Goal: Task Accomplishment & Management: Use online tool/utility

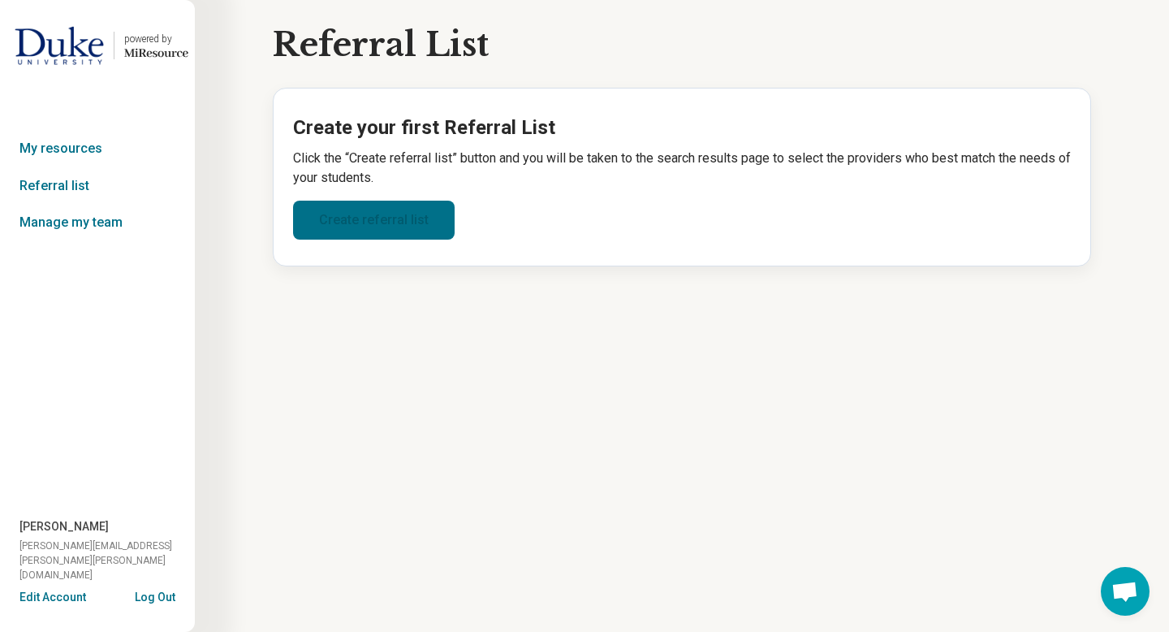
click at [387, 235] on link "Create referral list" at bounding box center [374, 220] width 162 height 39
select select "***"
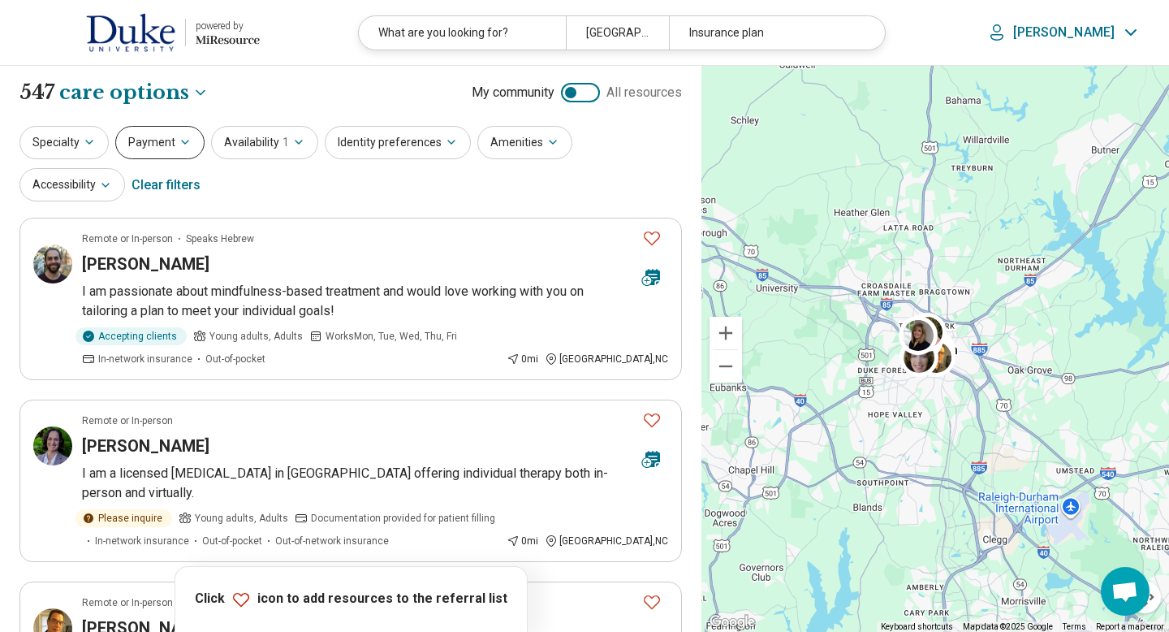
click at [145, 145] on button "Payment" at bounding box center [159, 142] width 89 height 33
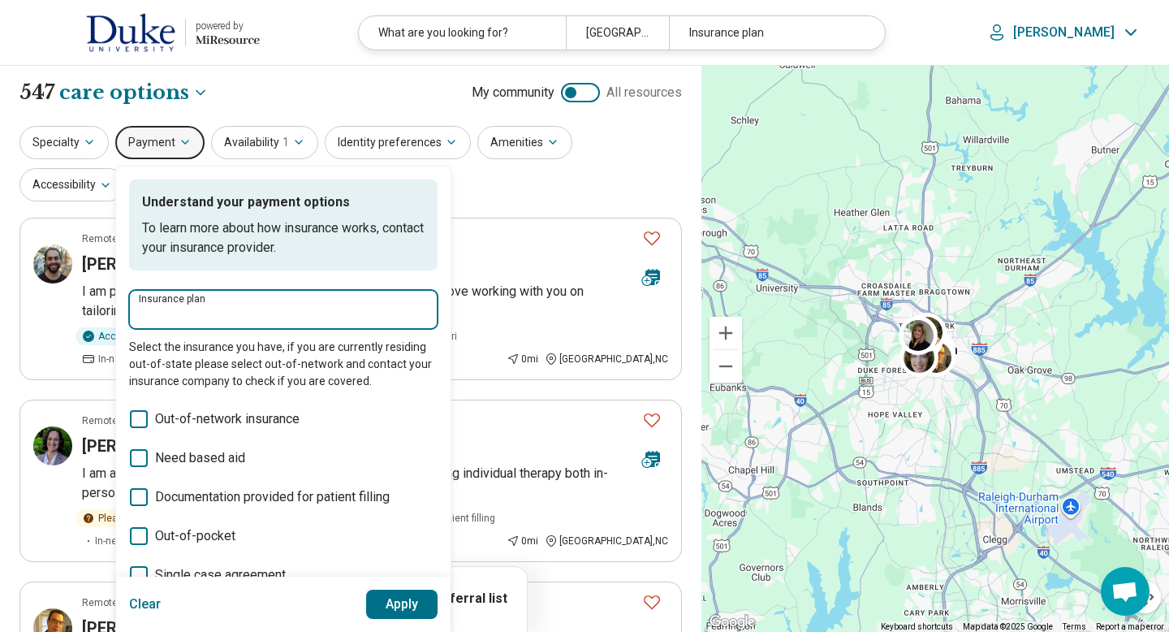
click at [181, 306] on input "Insurance plan" at bounding box center [283, 314] width 289 height 19
click at [150, 359] on div "DSHIP" at bounding box center [164, 358] width 71 height 32
type input "*****"
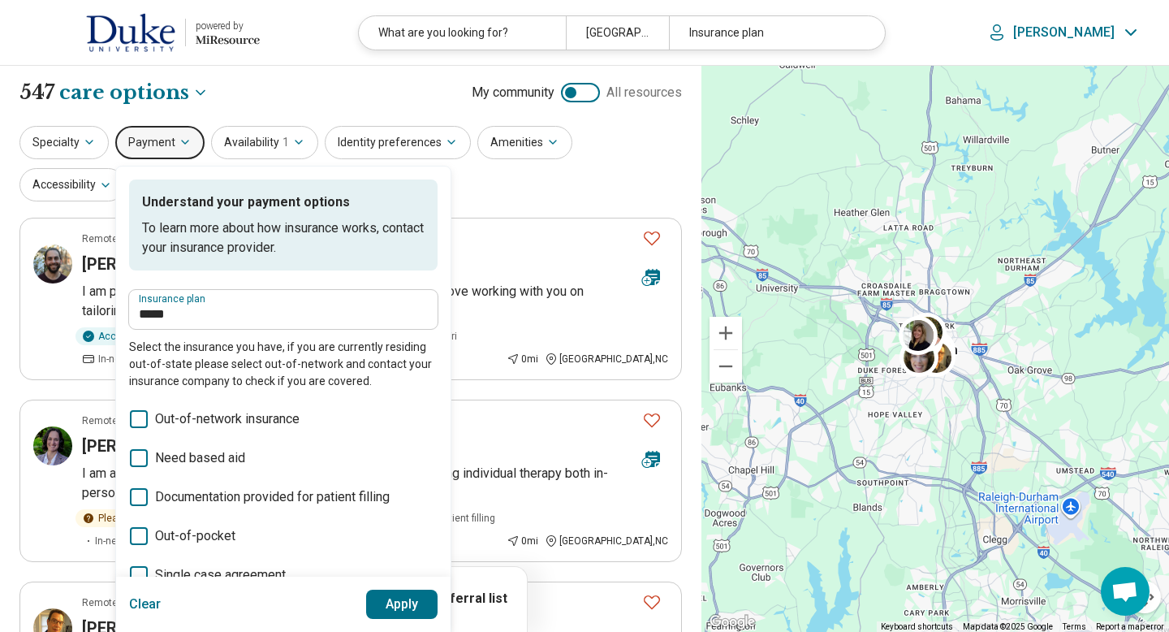
click at [381, 598] on button "Apply" at bounding box center [402, 604] width 72 height 29
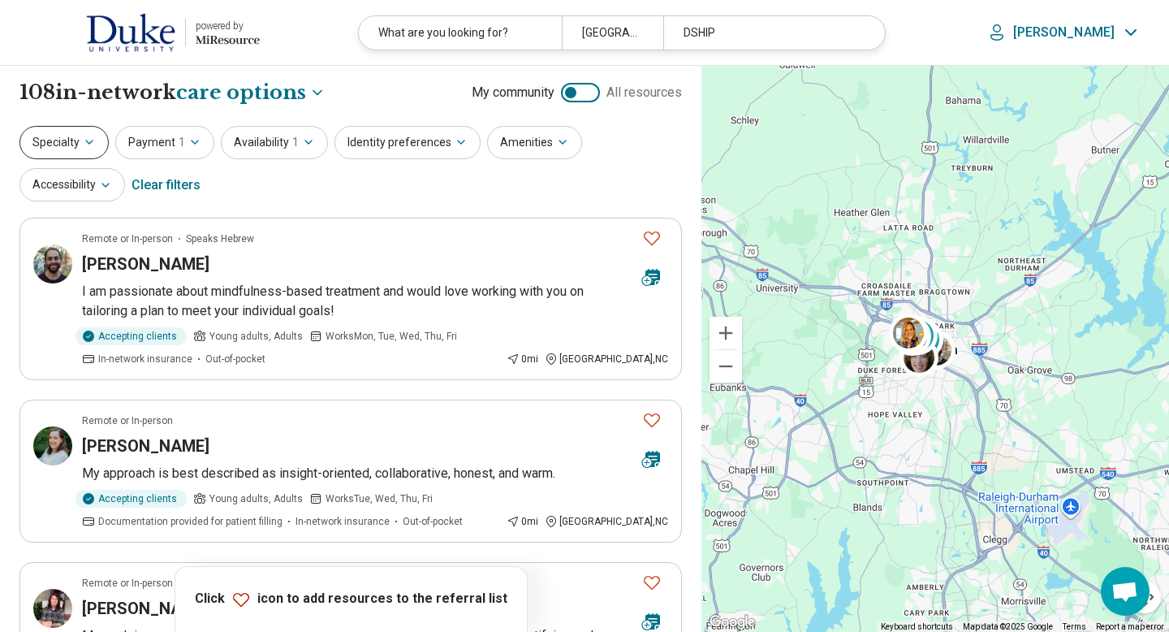
click at [83, 143] on icon "button" at bounding box center [89, 142] width 13 height 13
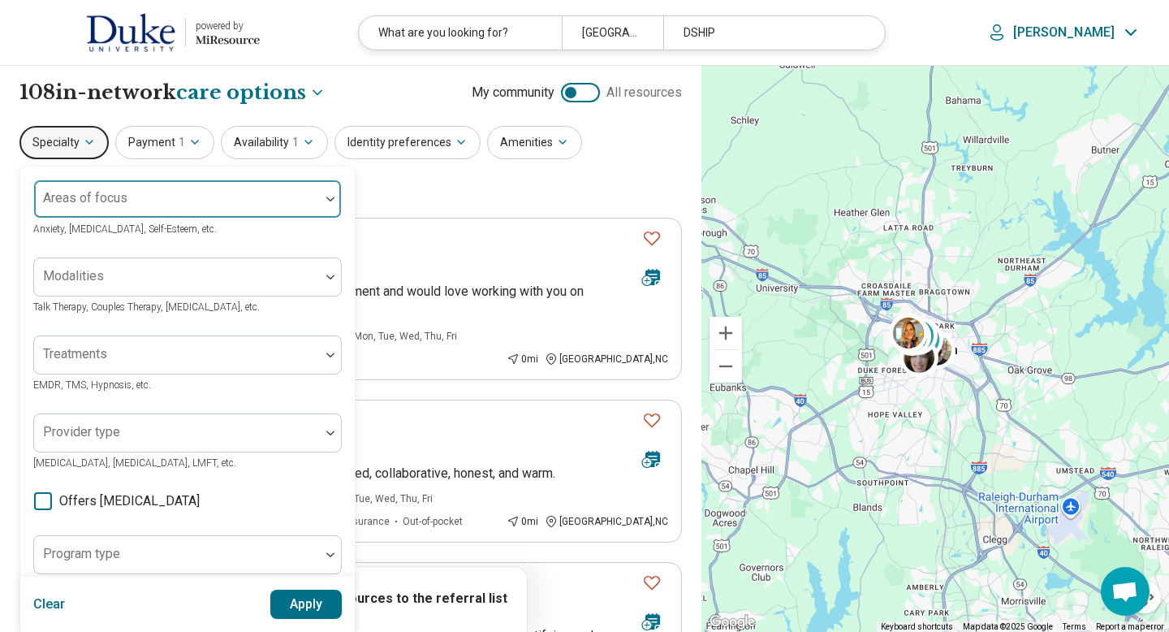
click at [125, 204] on div "Areas of focus" at bounding box center [187, 198] width 309 height 39
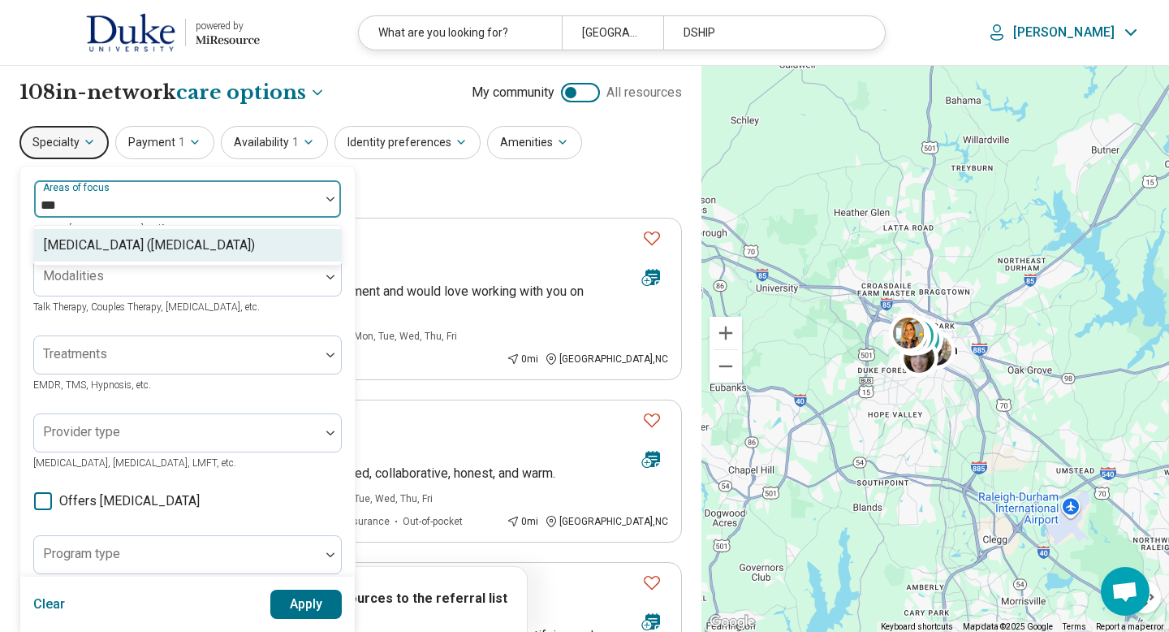
type input "****"
click at [156, 244] on div "[MEDICAL_DATA] ([MEDICAL_DATA])" at bounding box center [149, 245] width 211 height 19
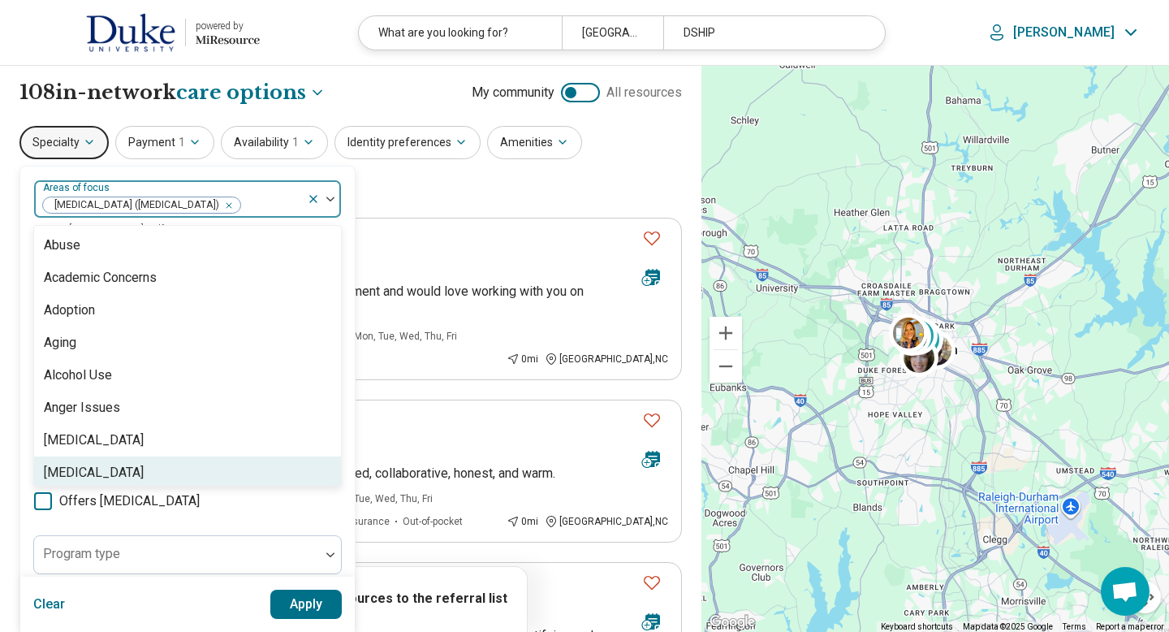
click at [303, 600] on button "Apply" at bounding box center [306, 604] width 72 height 29
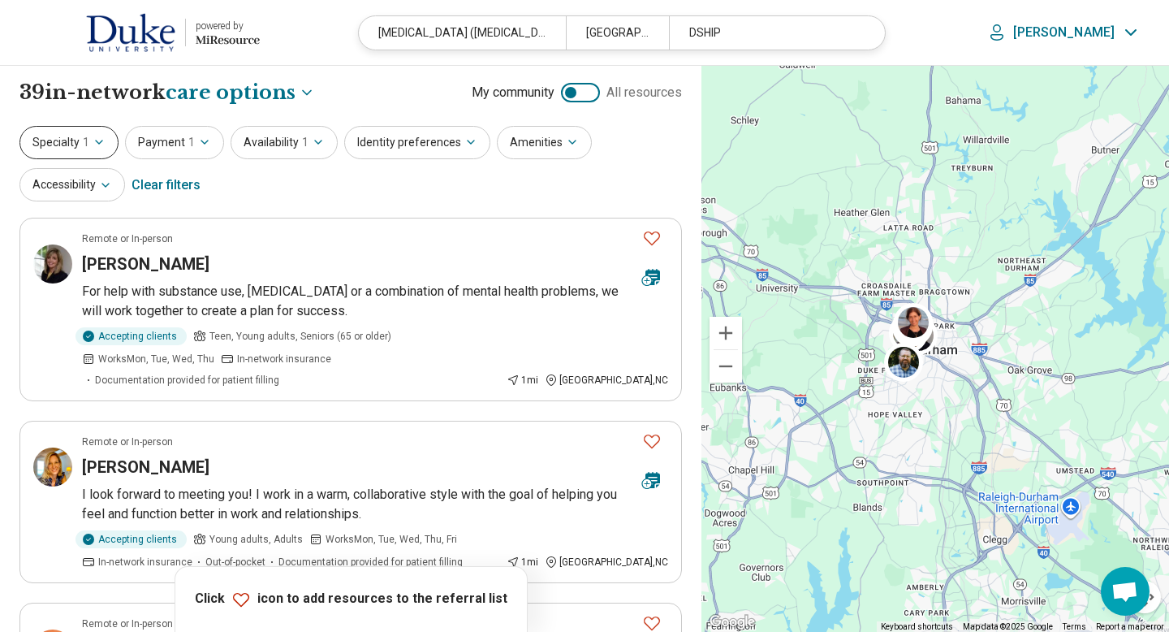
click at [80, 140] on button "Specialty 1" at bounding box center [68, 142] width 99 height 33
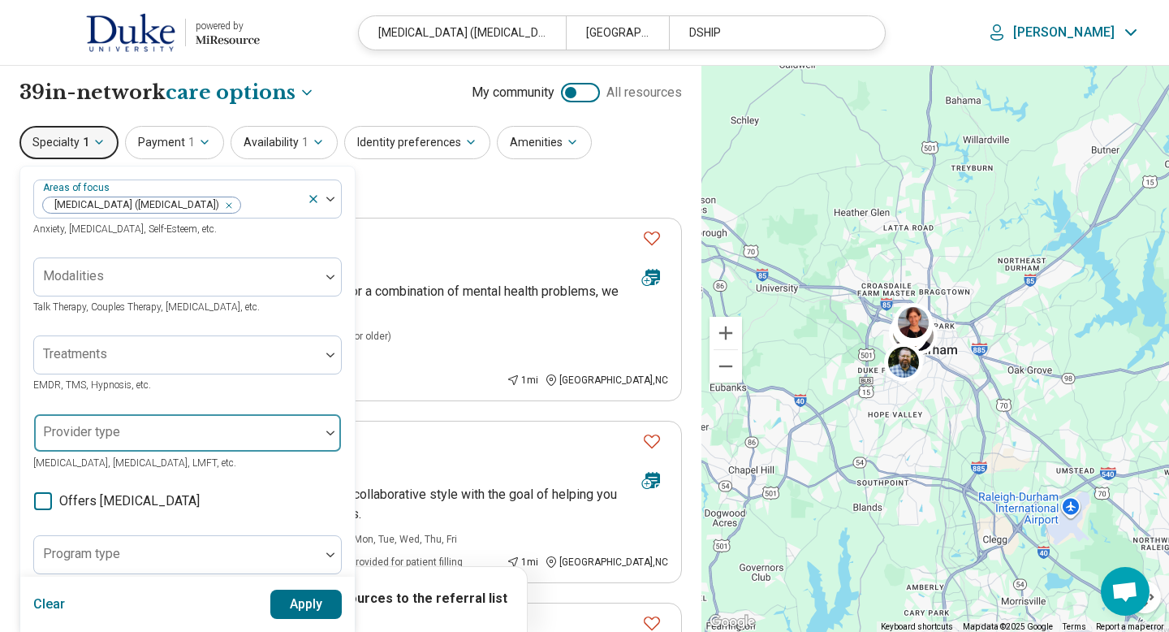
click at [62, 434] on div "Provider type" at bounding box center [187, 432] width 309 height 39
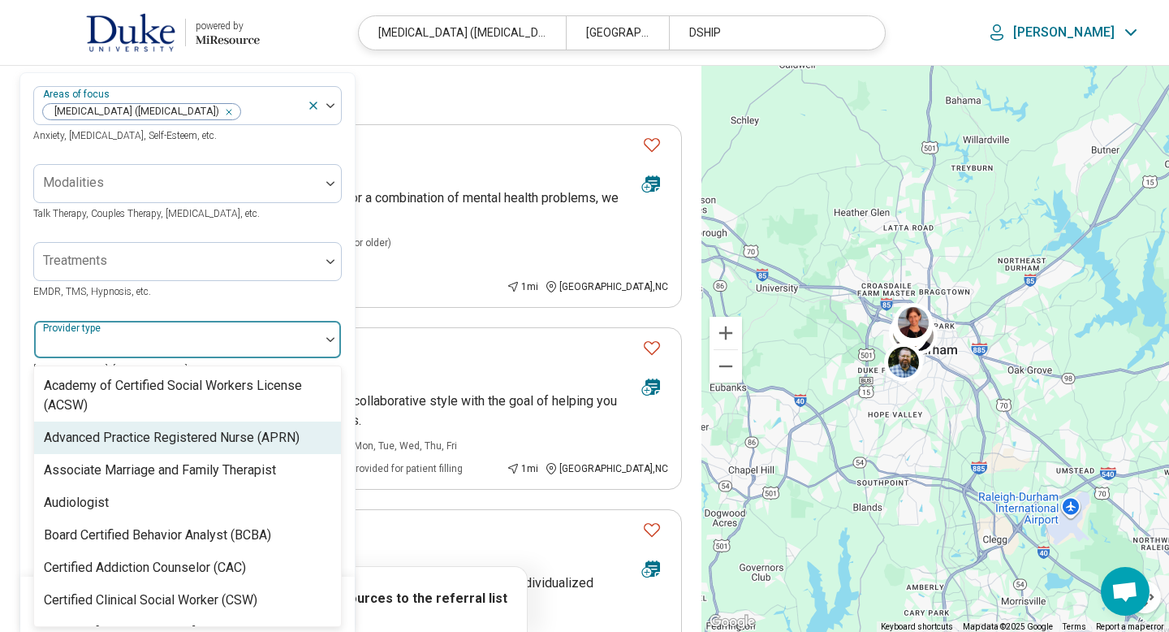
scroll to position [94, 0]
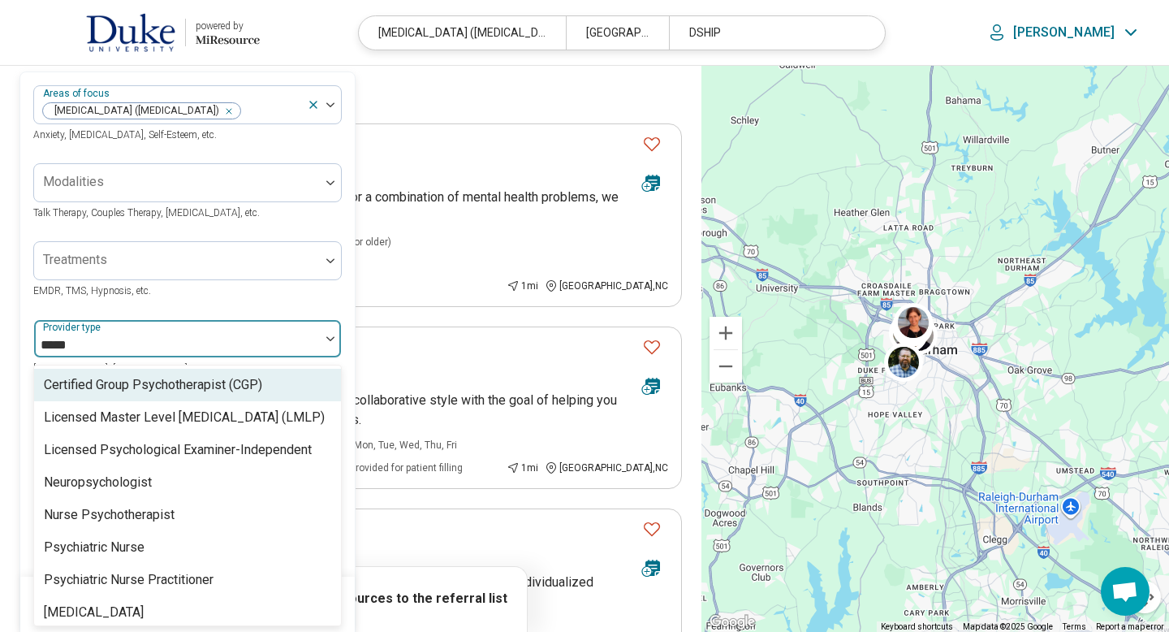
type input "******"
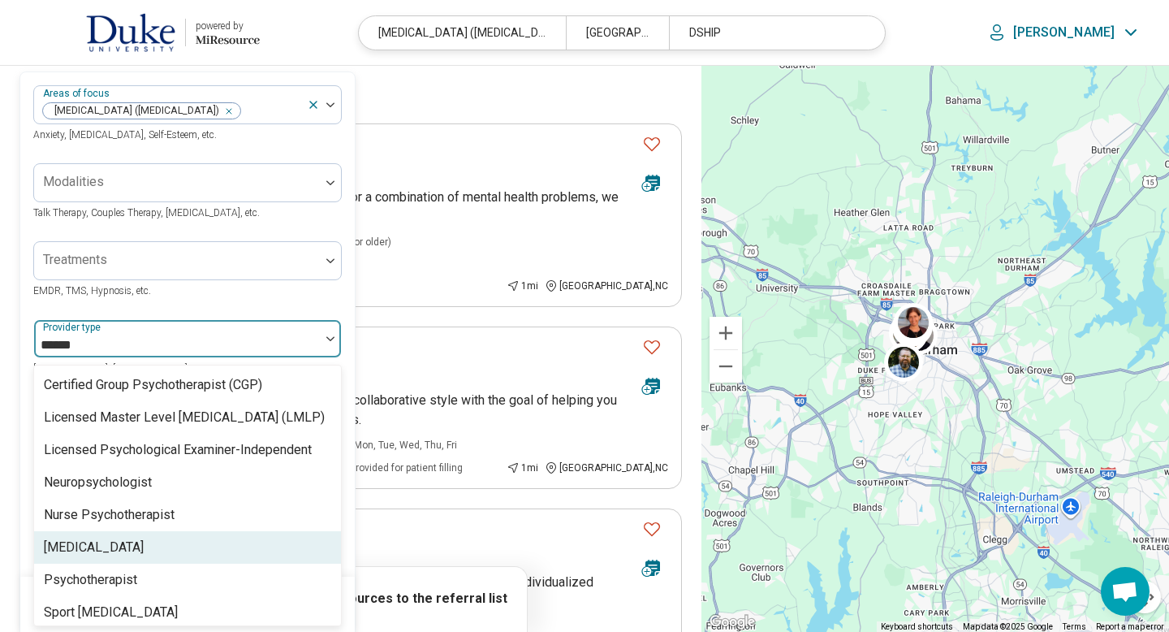
click at [93, 542] on div "[MEDICAL_DATA]" at bounding box center [94, 547] width 100 height 19
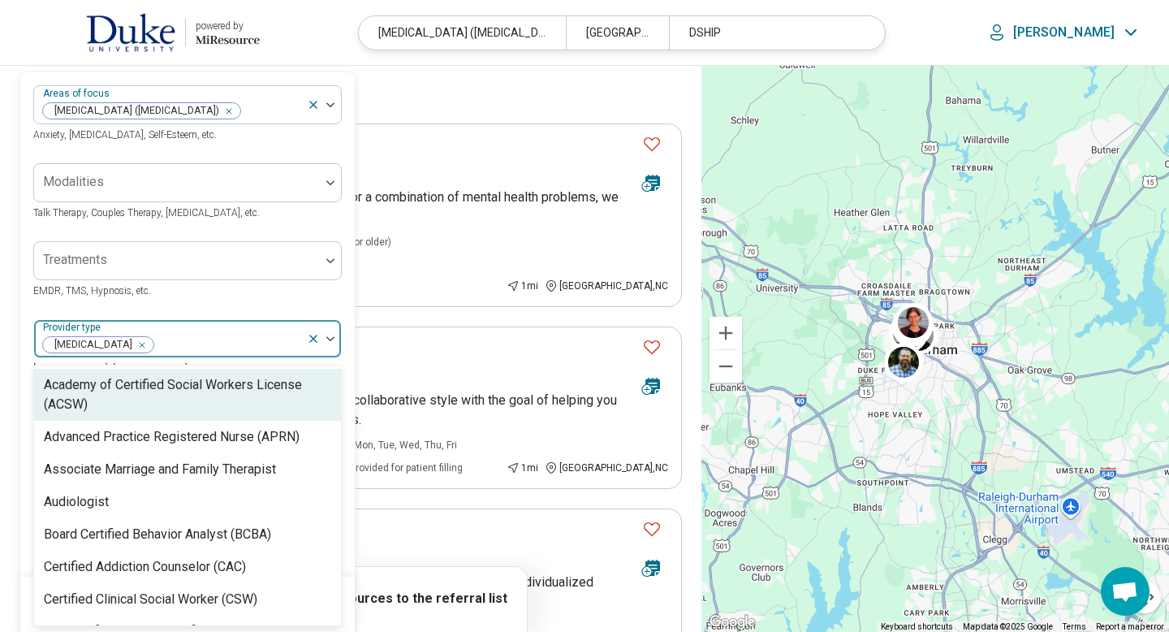
click at [335, 336] on div at bounding box center [330, 338] width 21 height 5
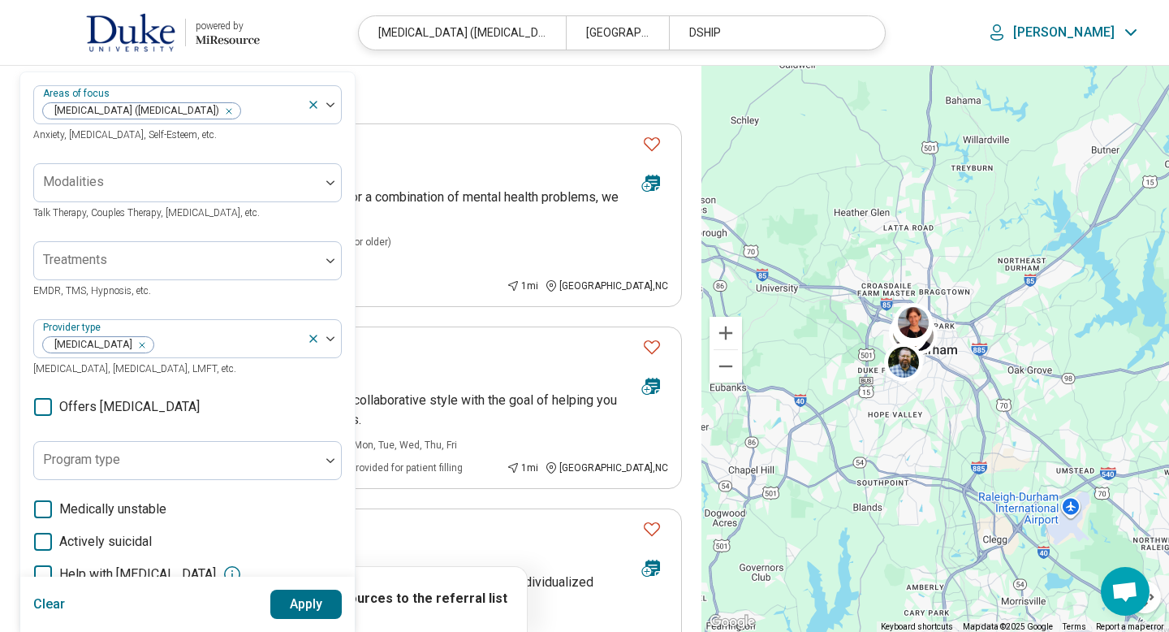
click at [278, 601] on button "Apply" at bounding box center [306, 604] width 72 height 29
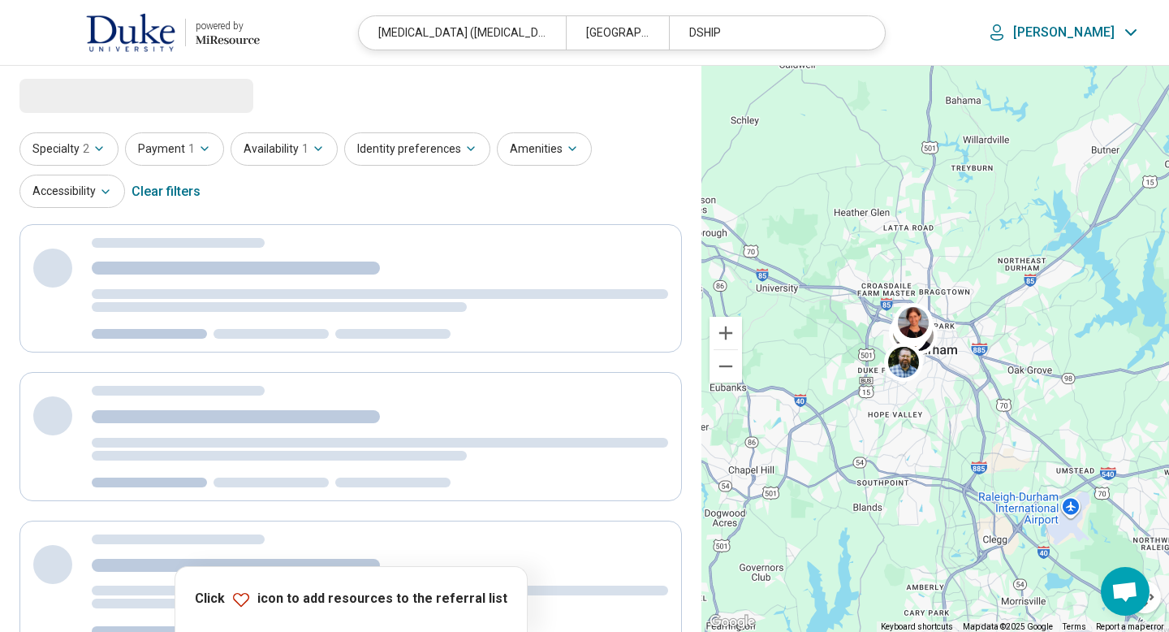
select select "***"
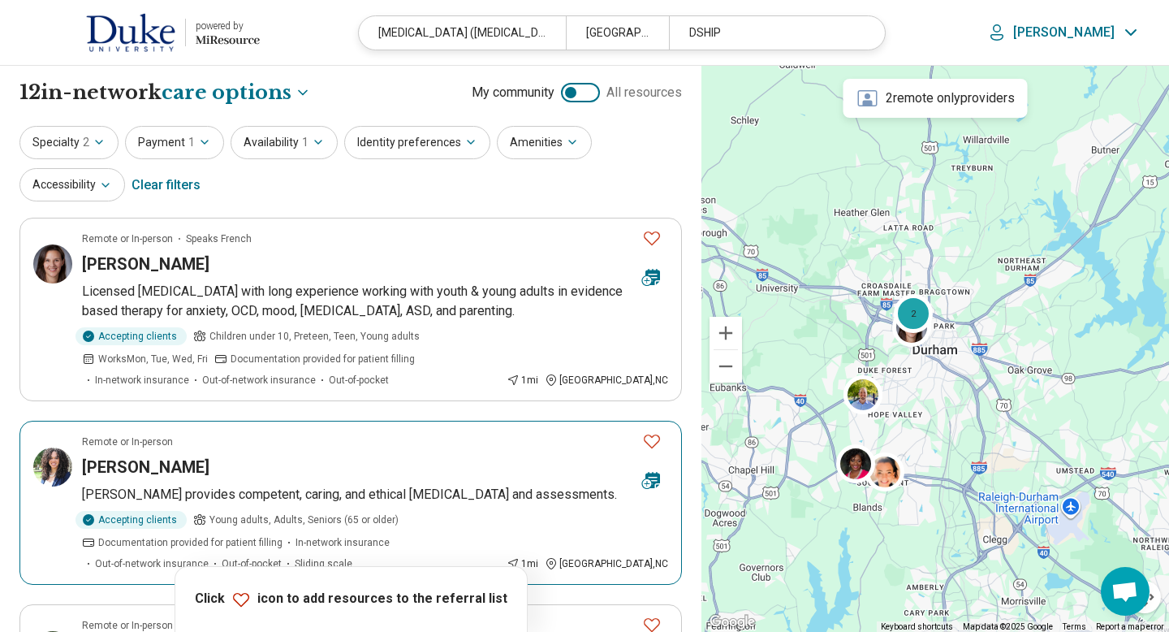
click at [659, 439] on icon "Favorite" at bounding box center [652, 441] width 16 height 14
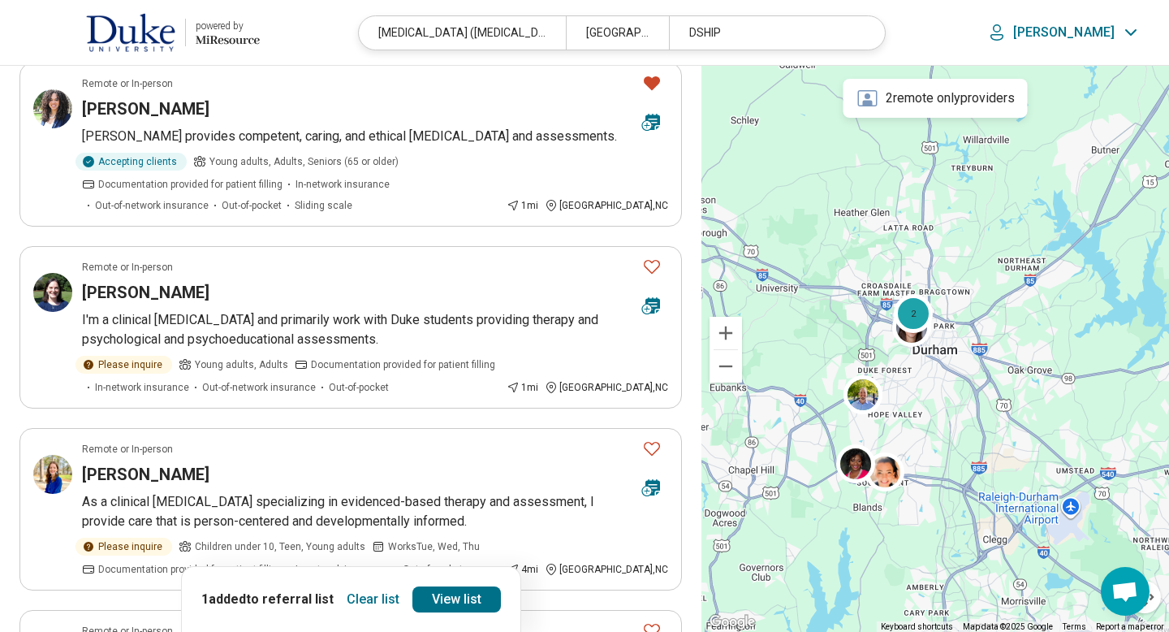
scroll to position [390, 0]
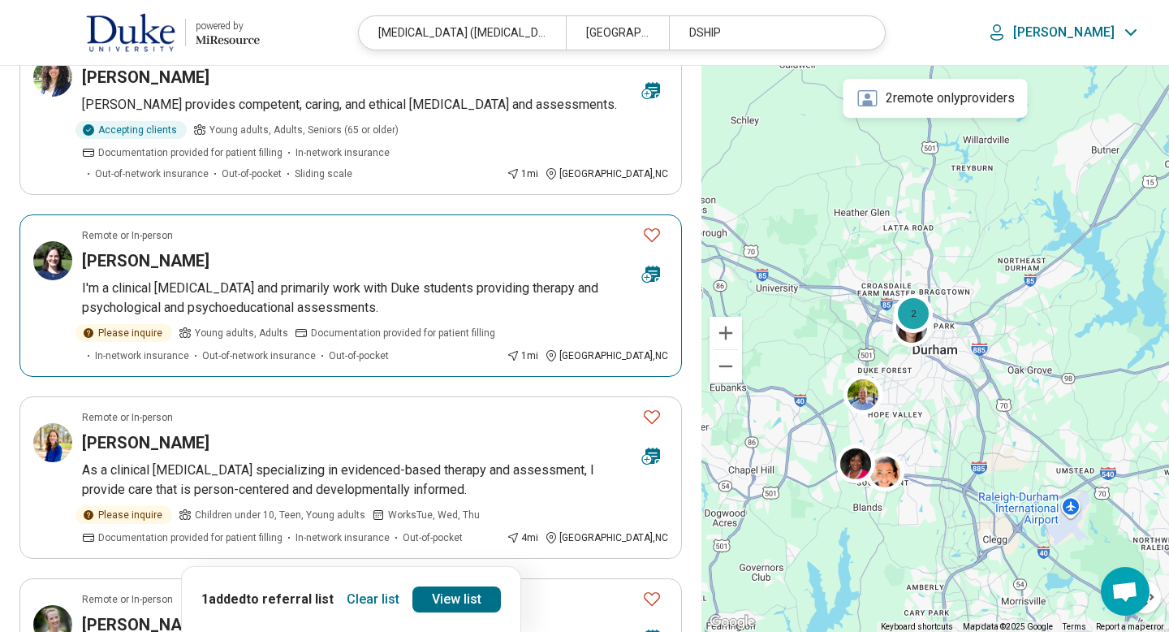
click at [655, 244] on icon "Favorite" at bounding box center [651, 234] width 19 height 19
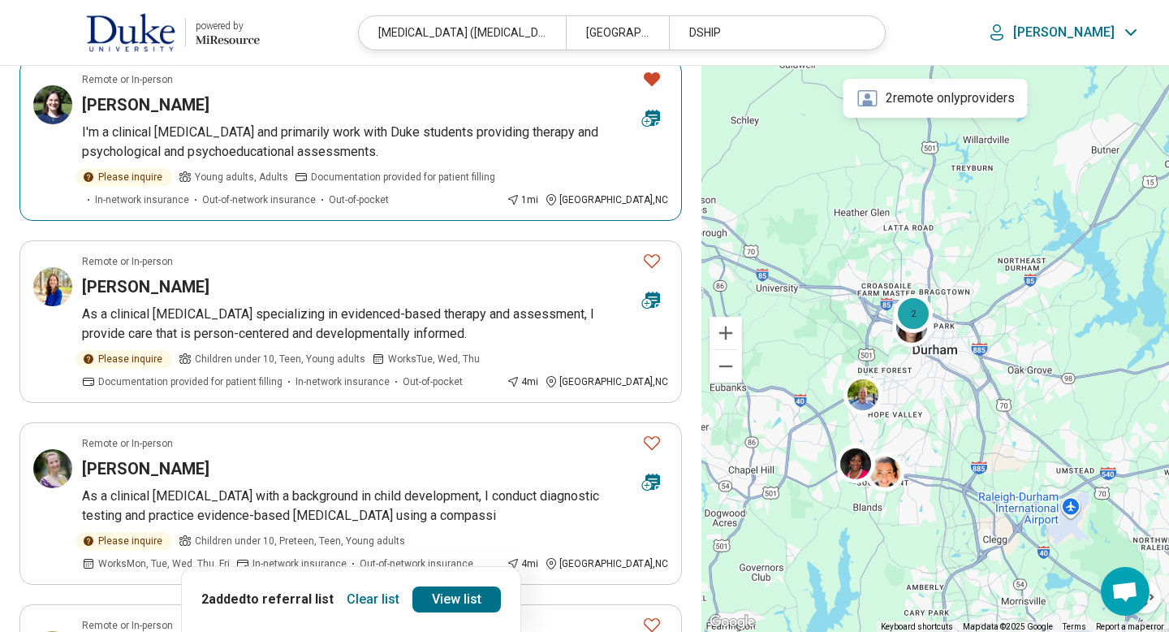
scroll to position [552, 0]
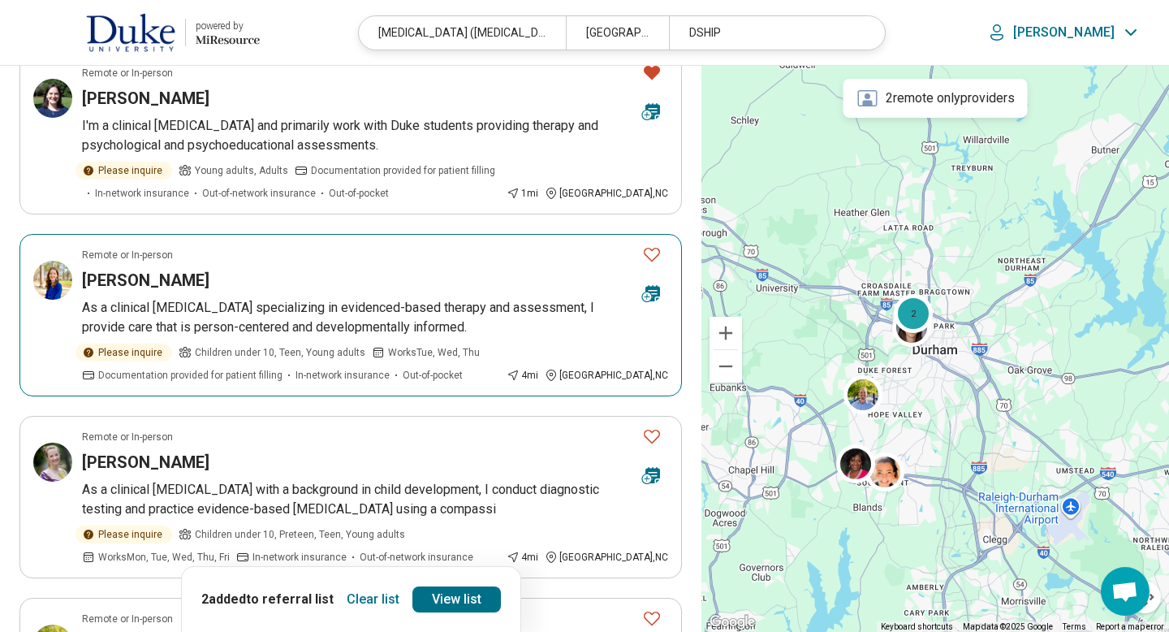
click at [657, 264] on icon "Favorite" at bounding box center [651, 253] width 19 height 19
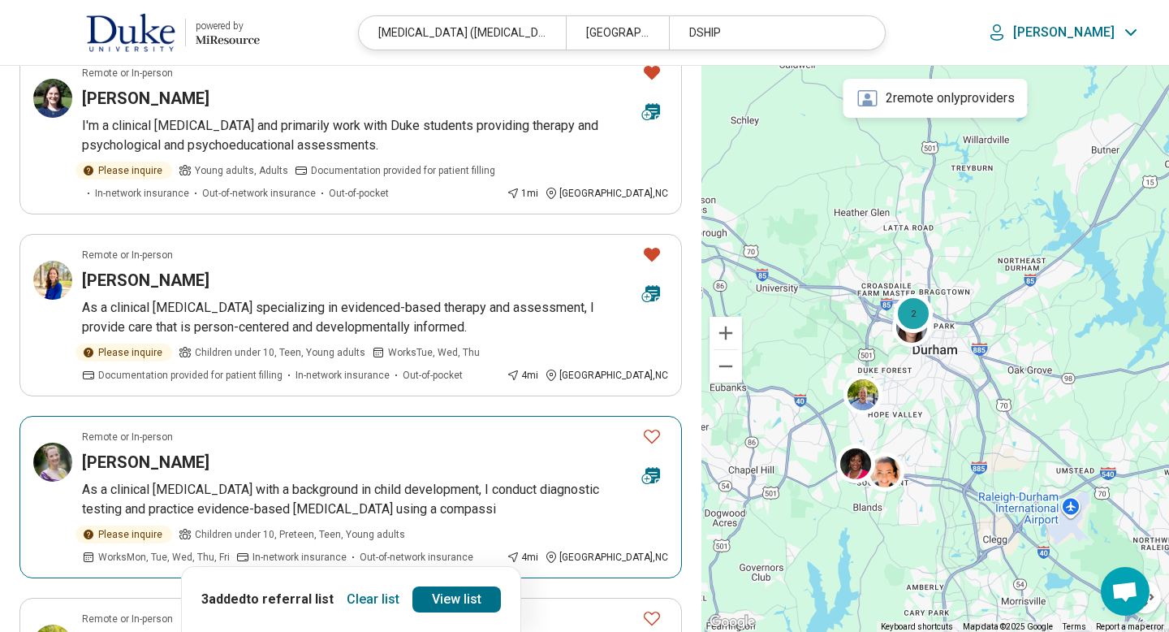
scroll to position [585, 0]
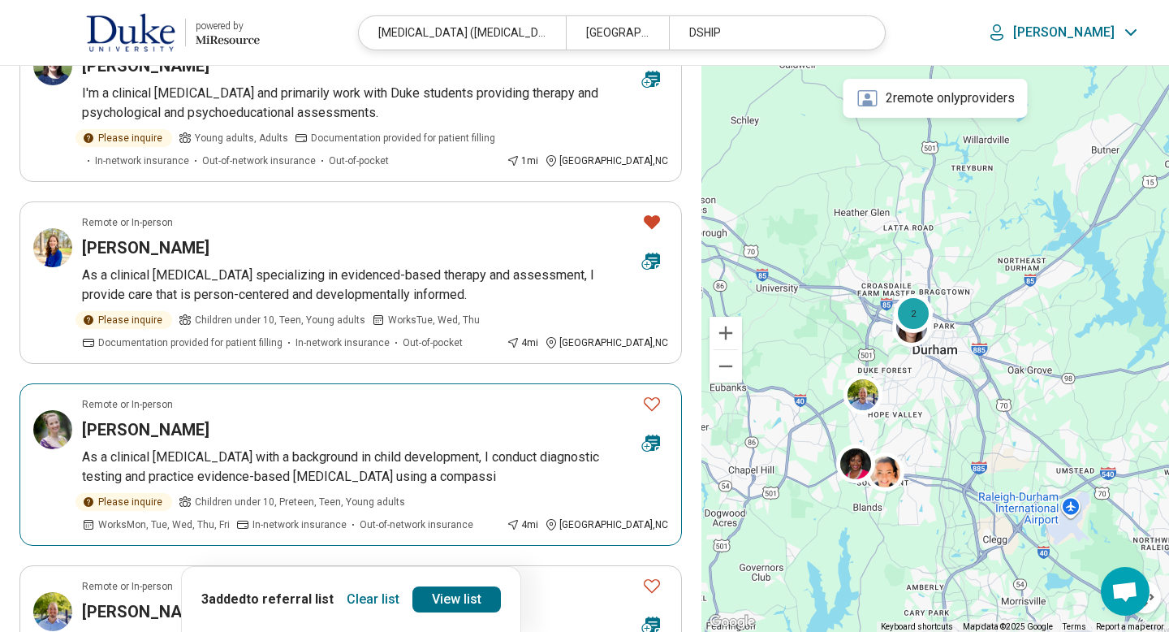
click at [659, 411] on icon "Favorite" at bounding box center [652, 404] width 16 height 14
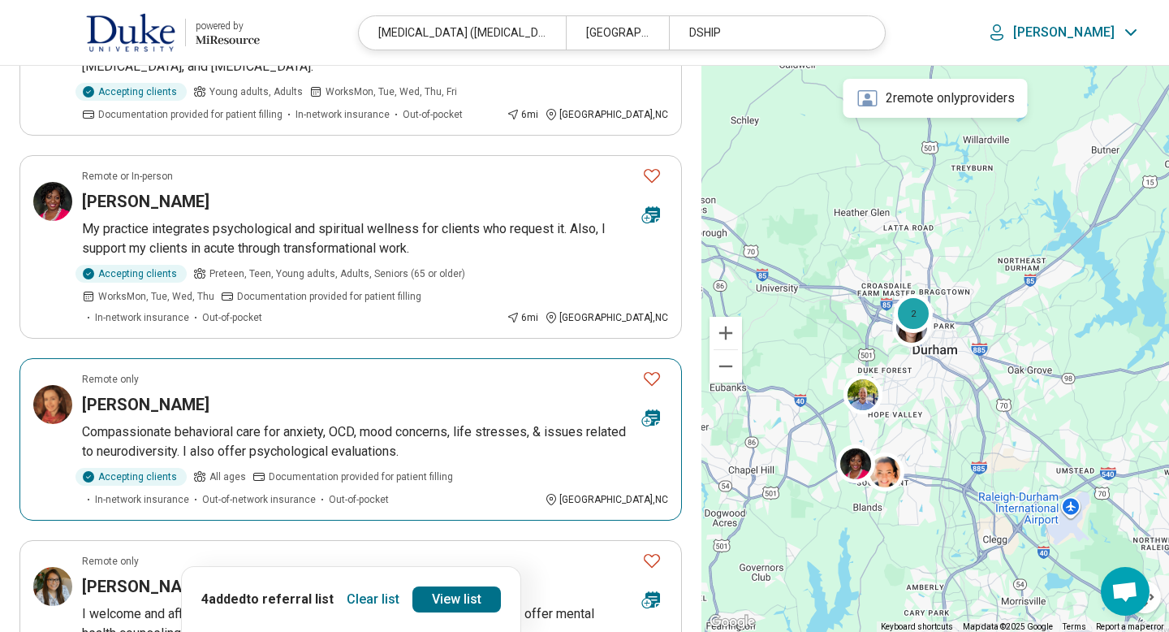
scroll to position [1397, 0]
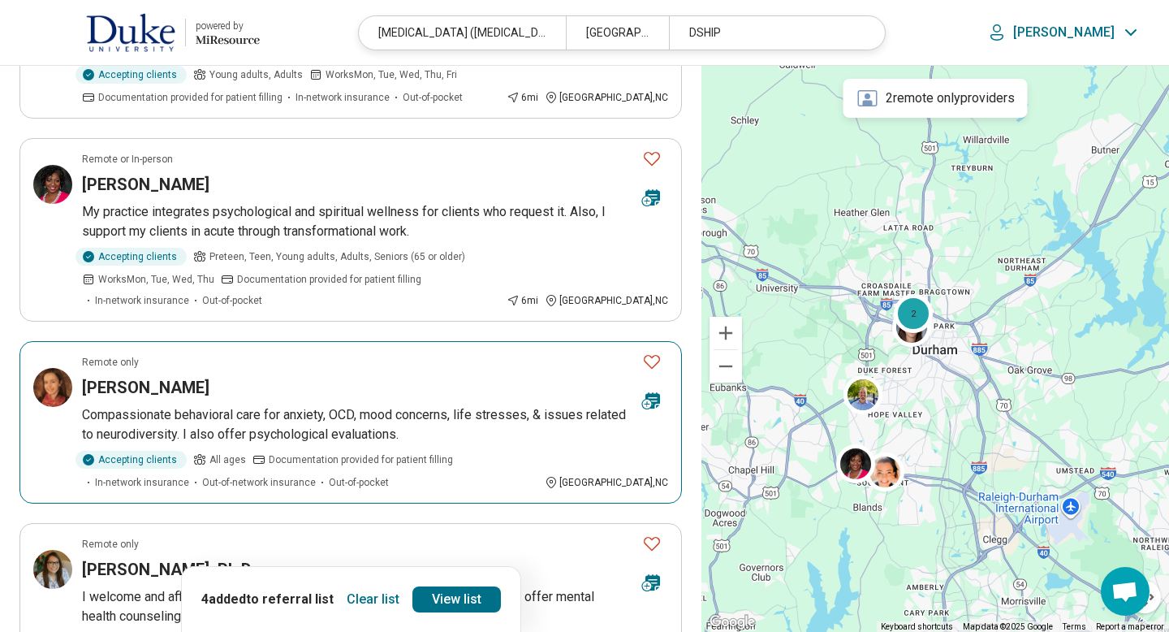
click at [661, 371] on icon "Favorite" at bounding box center [651, 361] width 19 height 19
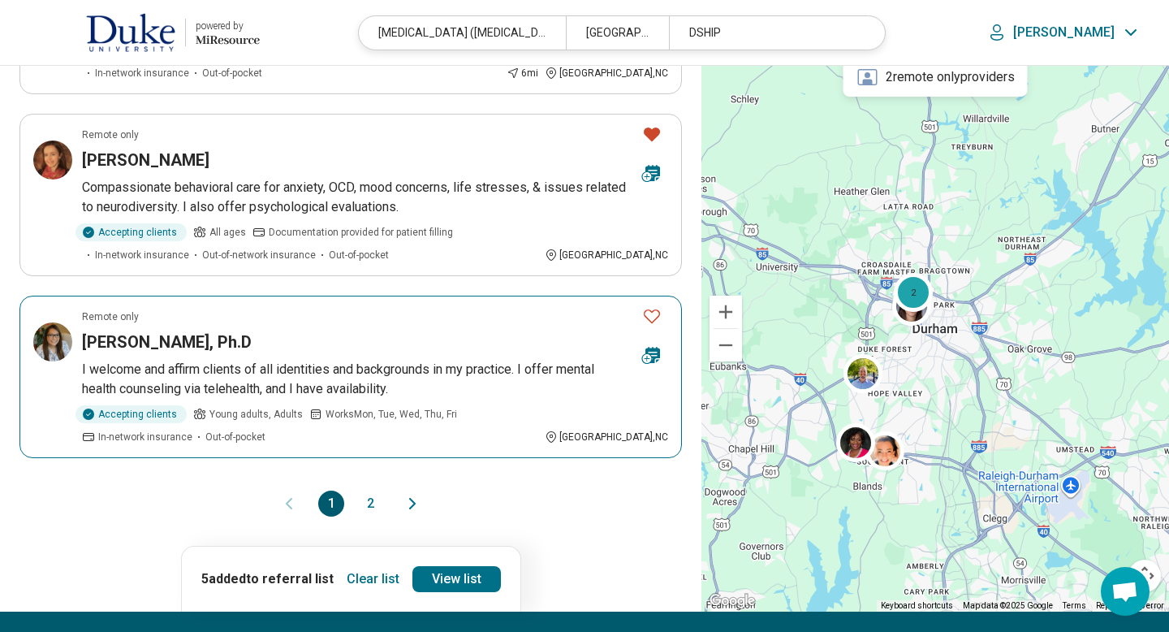
scroll to position [1657, 0]
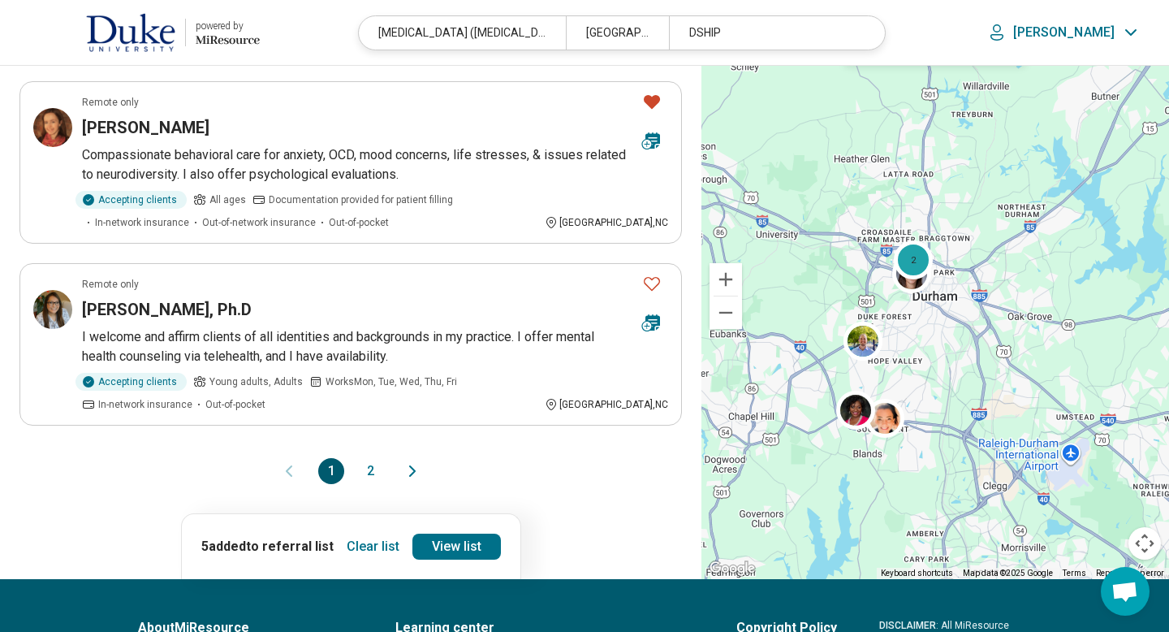
click at [374, 484] on button "2" at bounding box center [370, 471] width 26 height 26
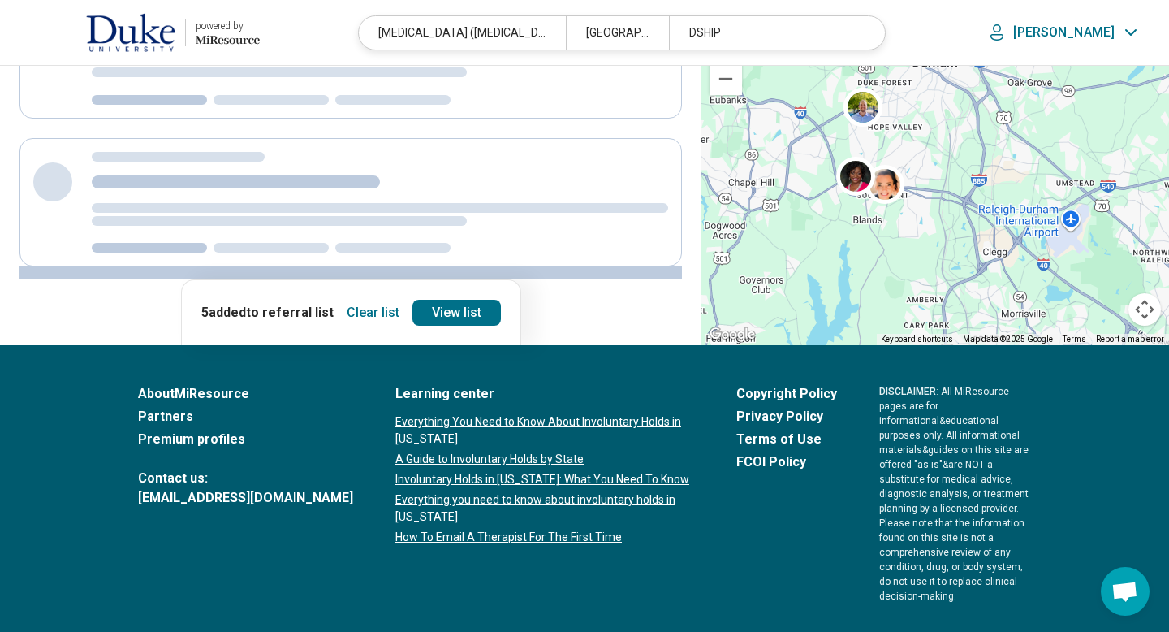
scroll to position [0, 0]
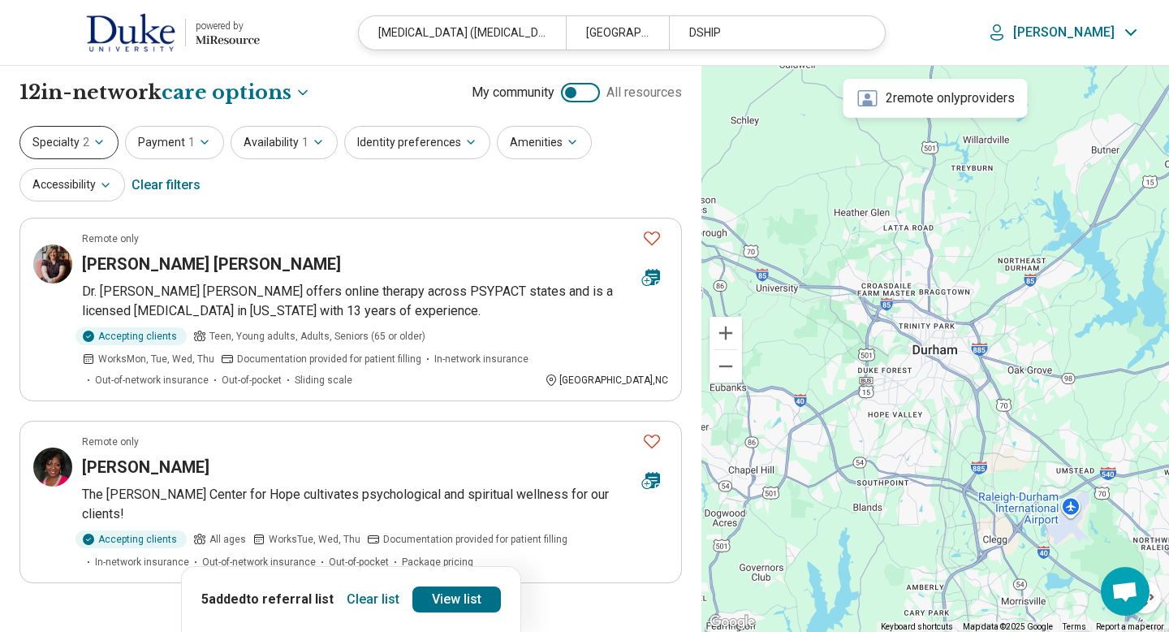
click at [106, 145] on button "Specialty 2" at bounding box center [68, 142] width 99 height 33
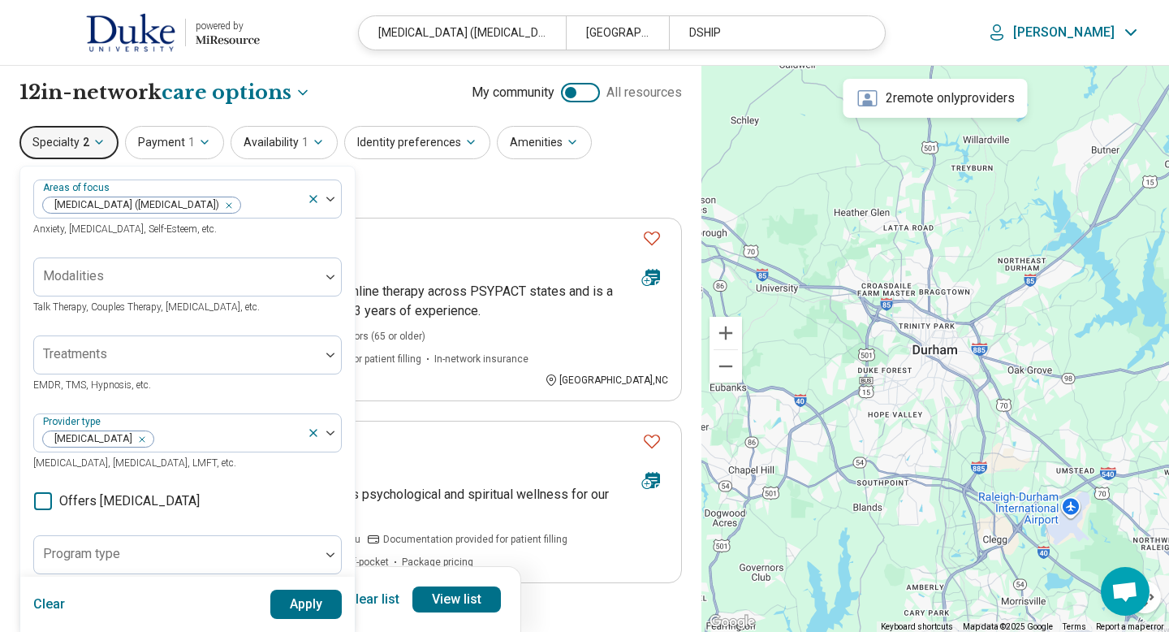
click at [106, 145] on button "Specialty 2" at bounding box center [68, 142] width 99 height 33
click at [210, 144] on button "Payment 1" at bounding box center [174, 142] width 99 height 33
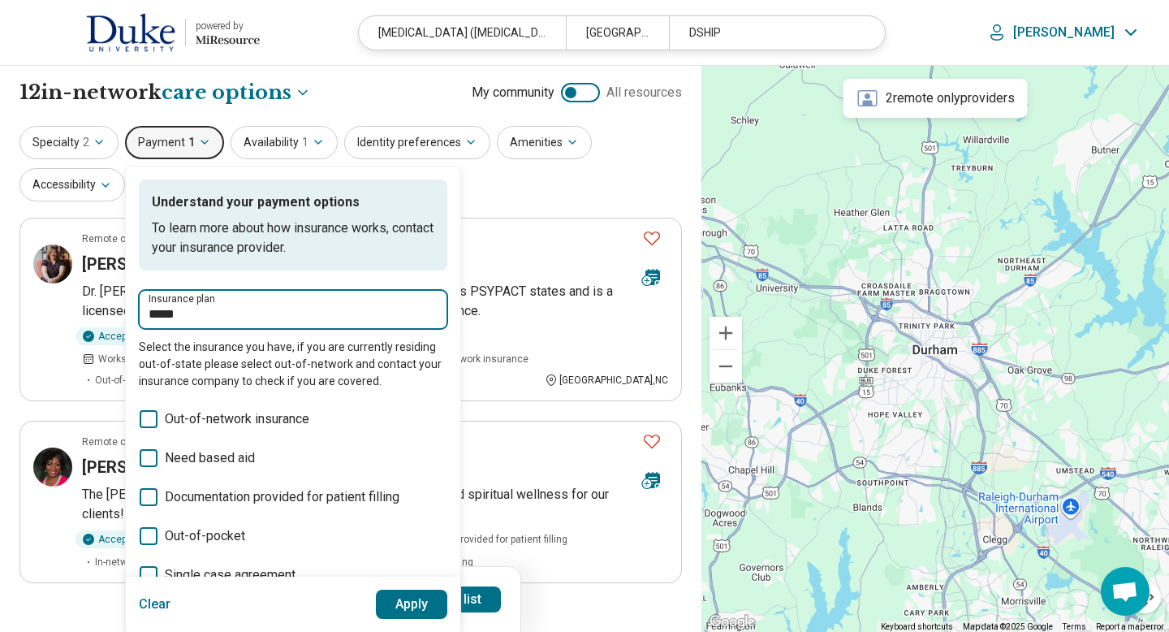
click at [210, 306] on input "*****" at bounding box center [293, 314] width 289 height 19
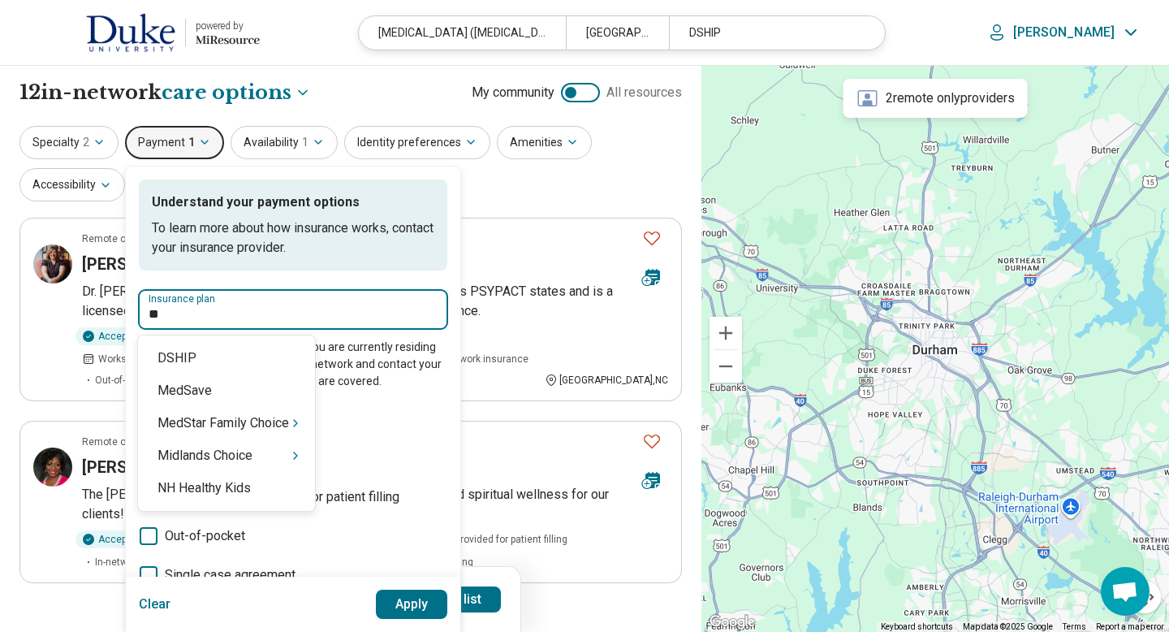
type input "*"
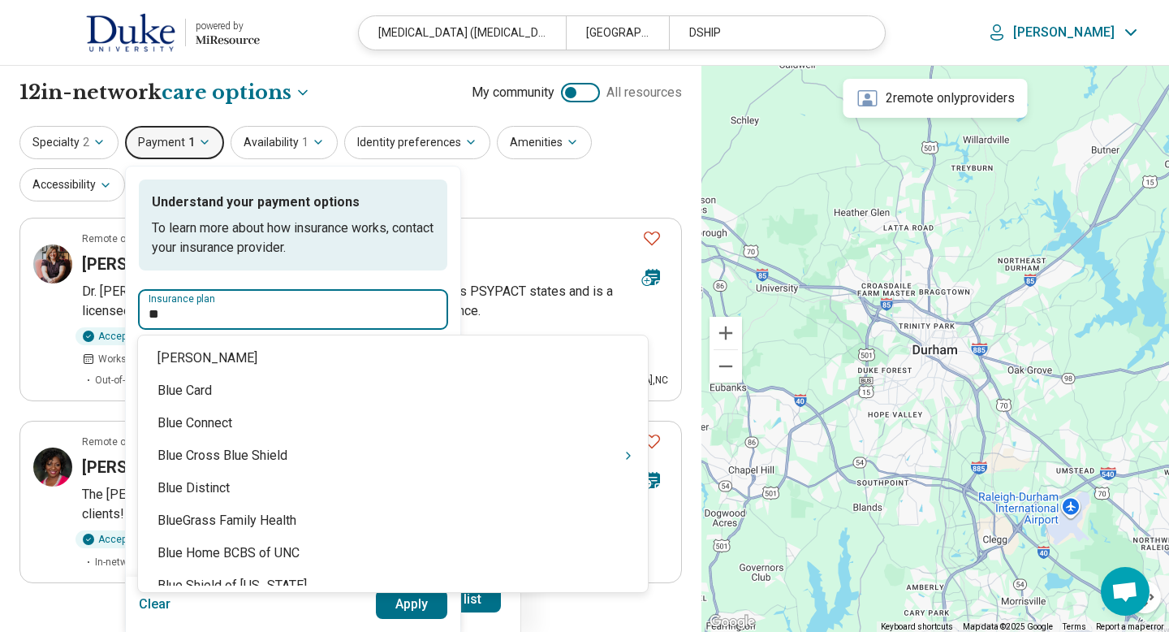
type input "*"
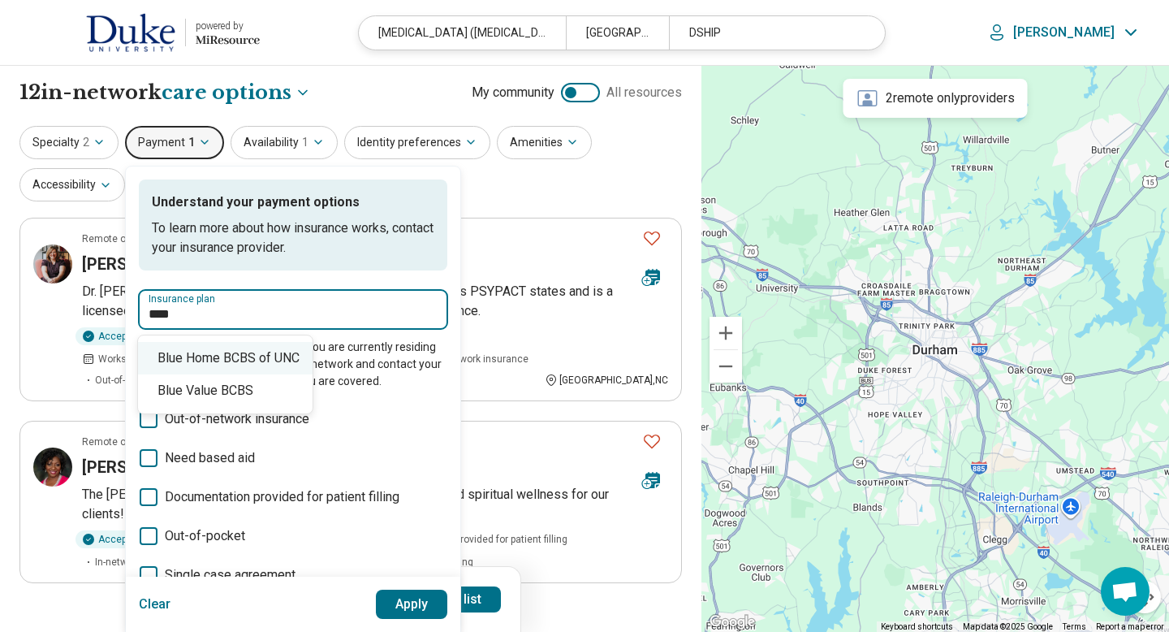
type input "****"
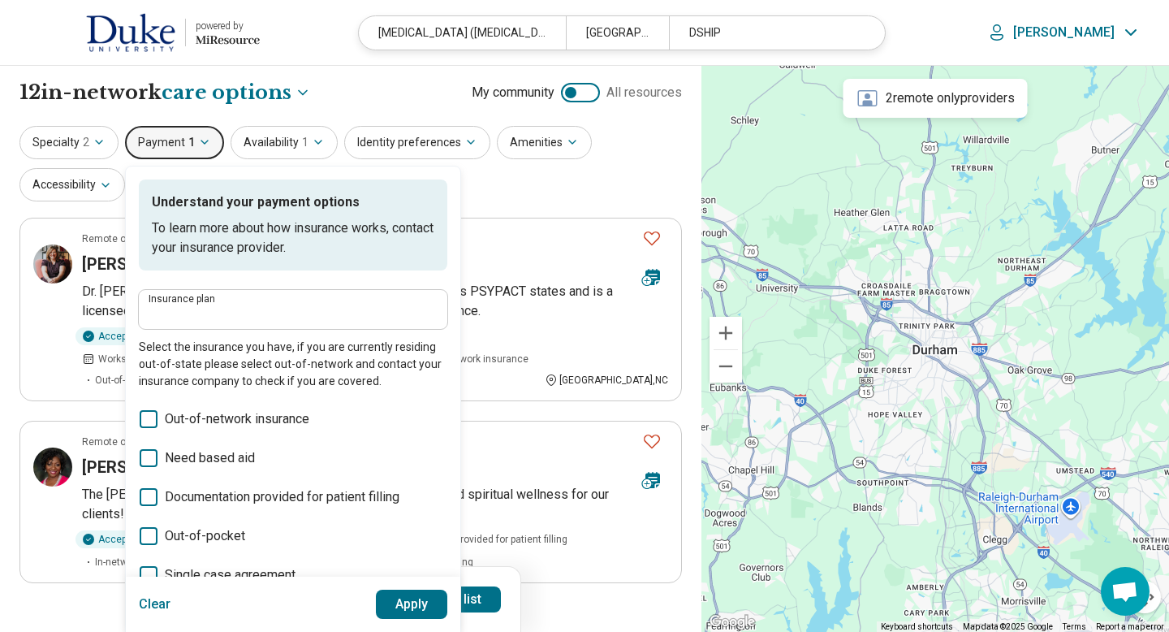
click at [223, 326] on div "Insurance plan" at bounding box center [293, 309] width 309 height 39
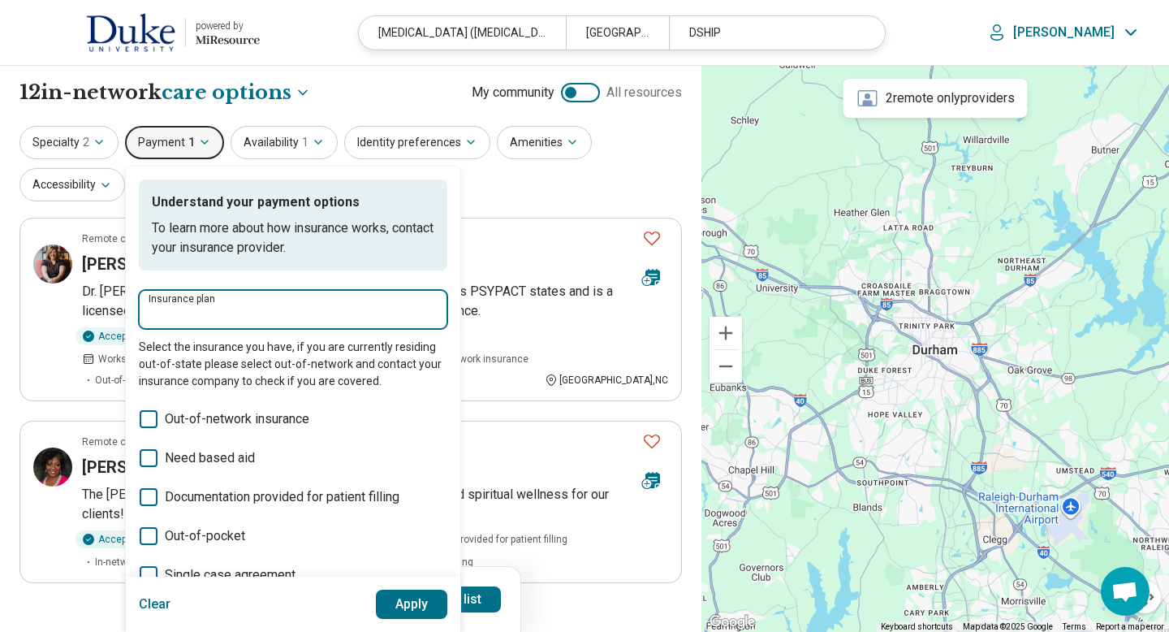
click at [219, 318] on input "Insurance plan" at bounding box center [293, 314] width 289 height 19
type input "*"
type input "**********"
click at [300, 364] on icon "Suggestions" at bounding box center [293, 358] width 13 height 13
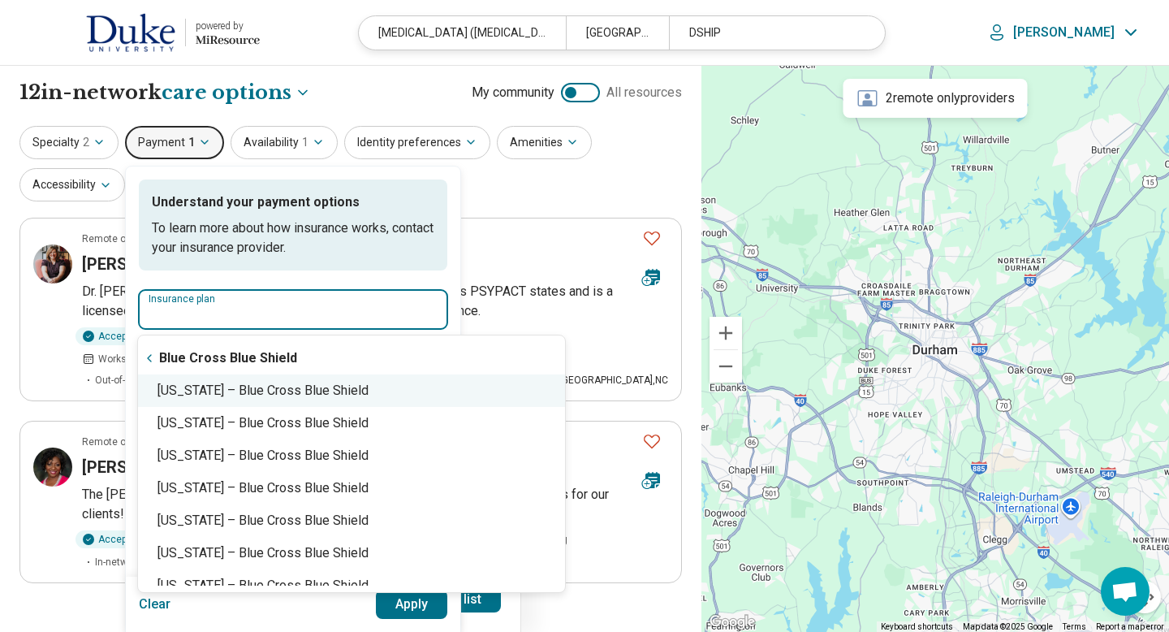
click at [301, 394] on div "[US_STATE] – Blue Cross Blue Shield" at bounding box center [351, 390] width 427 height 32
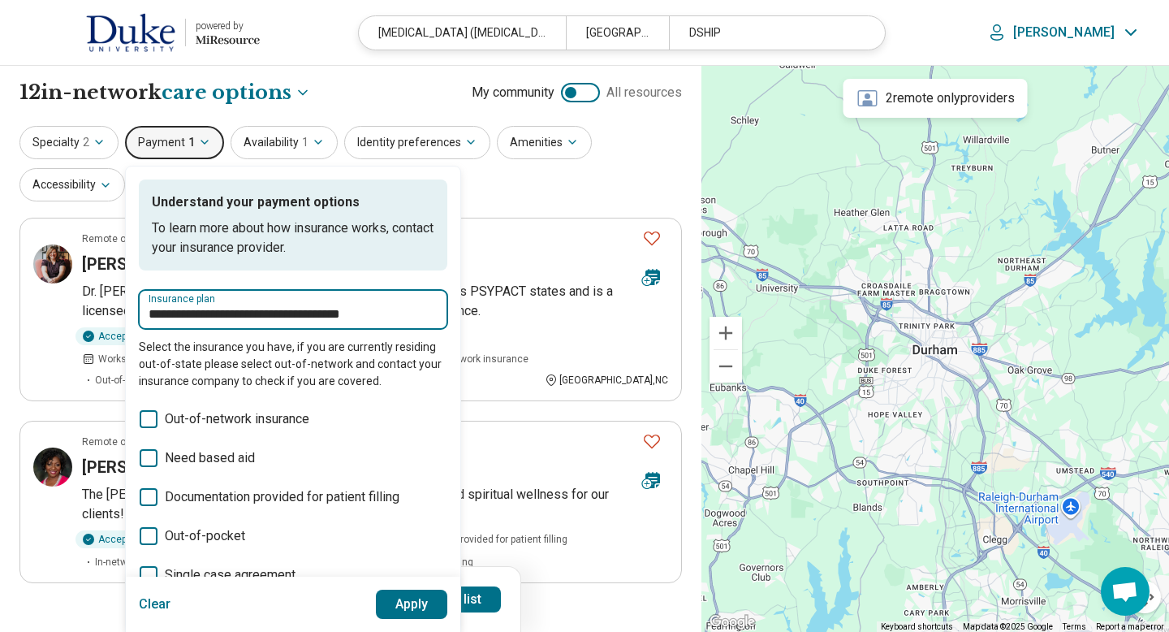
type input "**********"
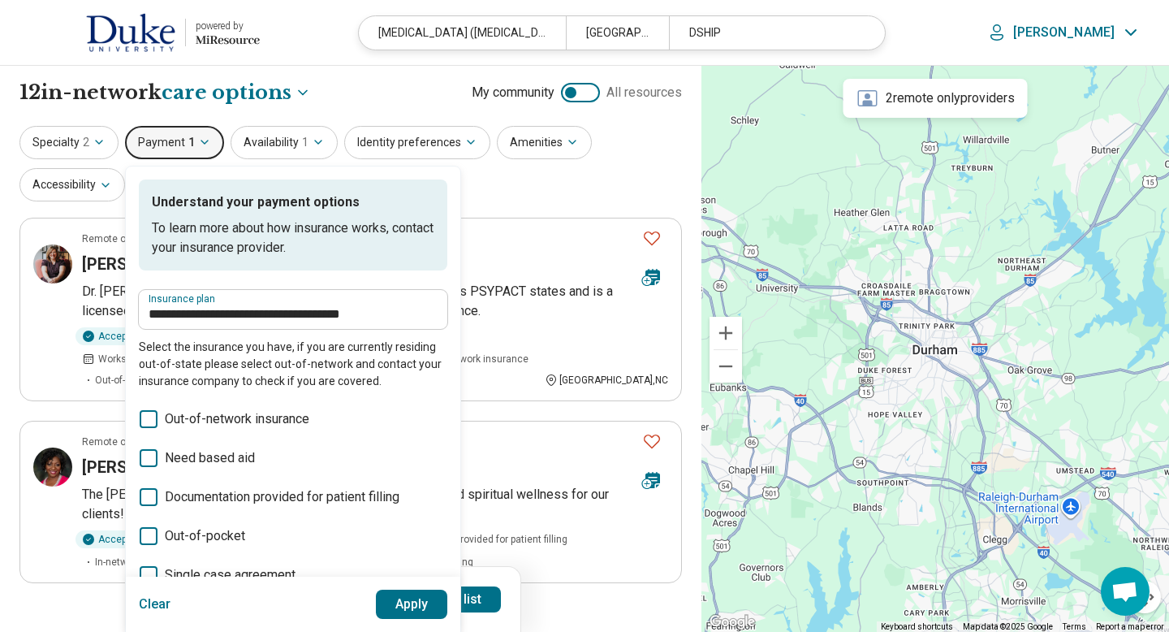
click at [406, 592] on button "Apply" at bounding box center [412, 604] width 72 height 29
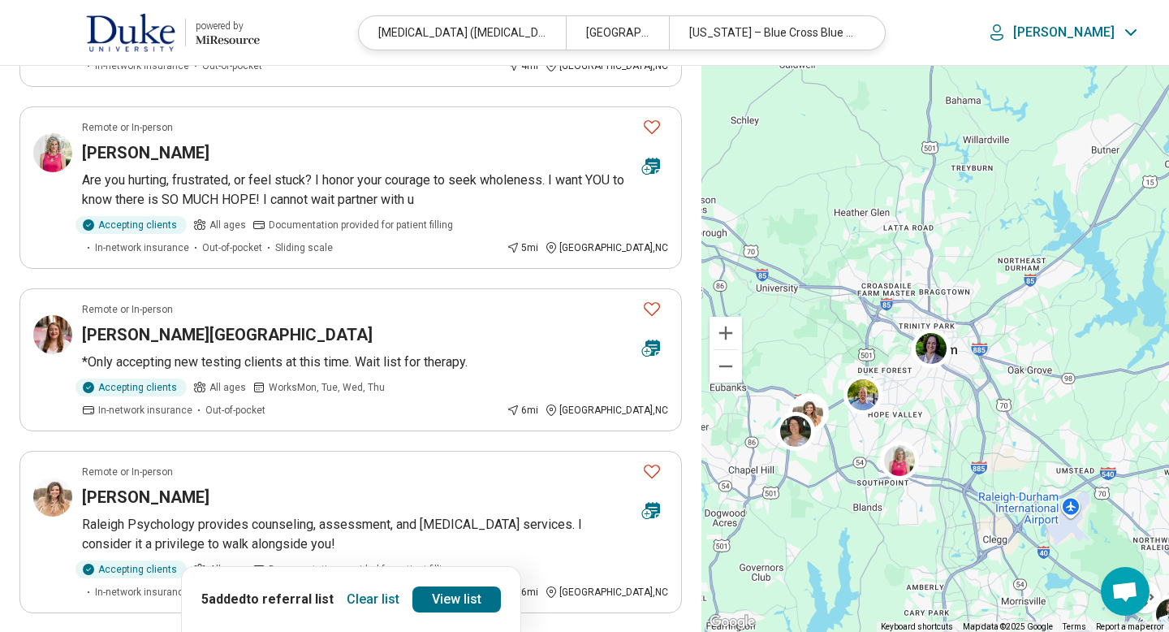
scroll to position [877, 0]
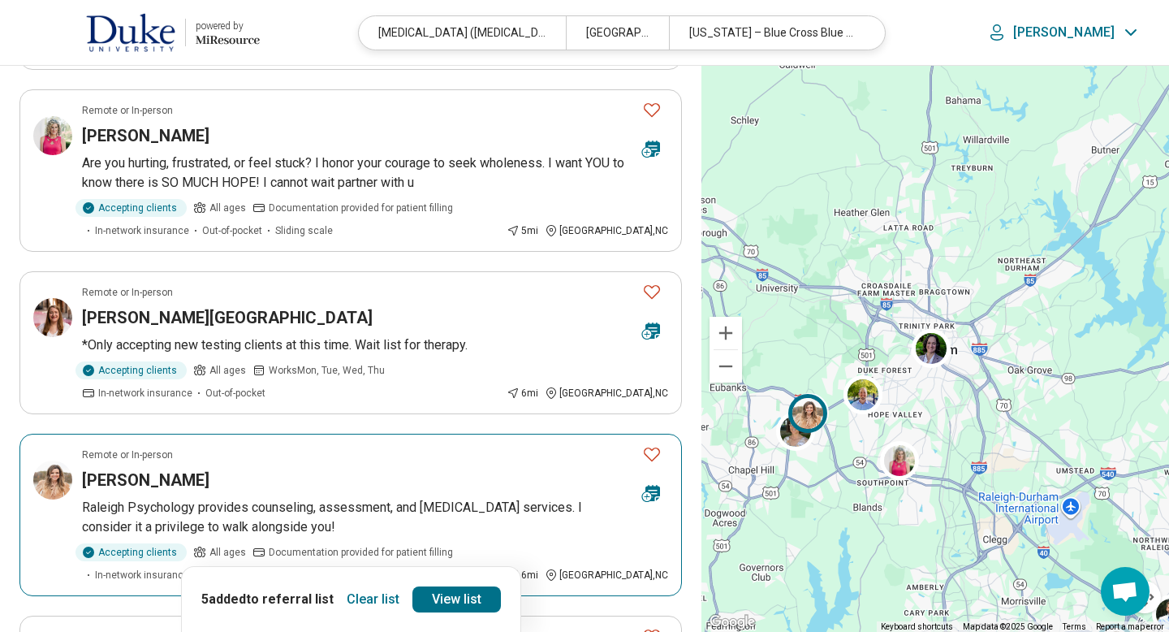
click at [656, 444] on icon "Favorite" at bounding box center [651, 453] width 19 height 19
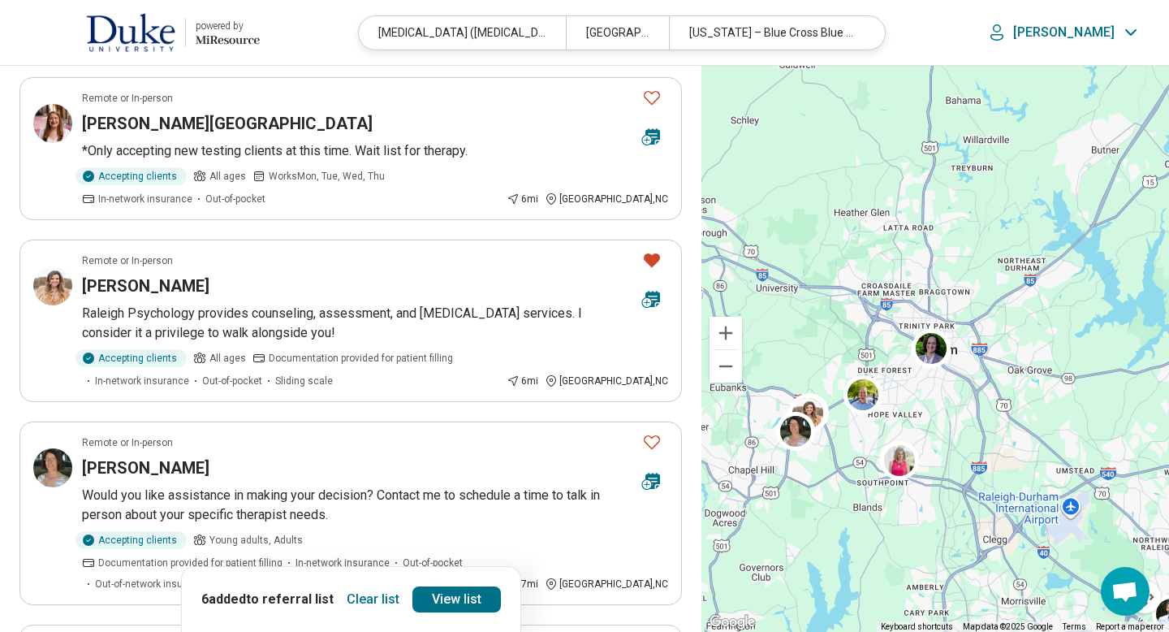
scroll to position [1072, 0]
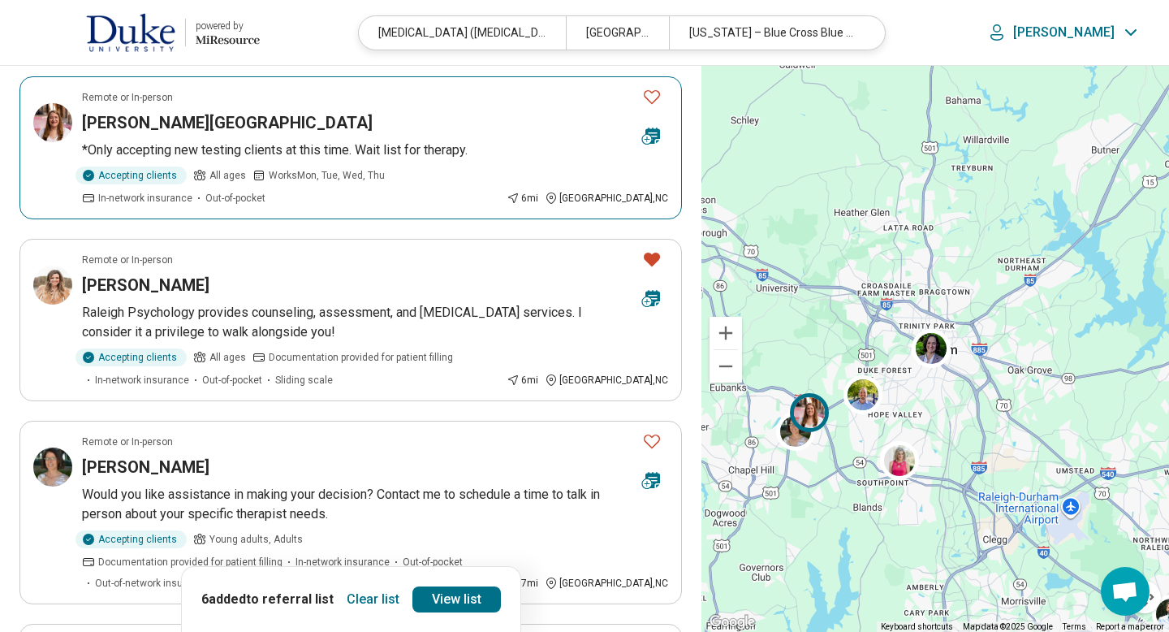
click at [655, 87] on icon "Favorite" at bounding box center [651, 96] width 19 height 19
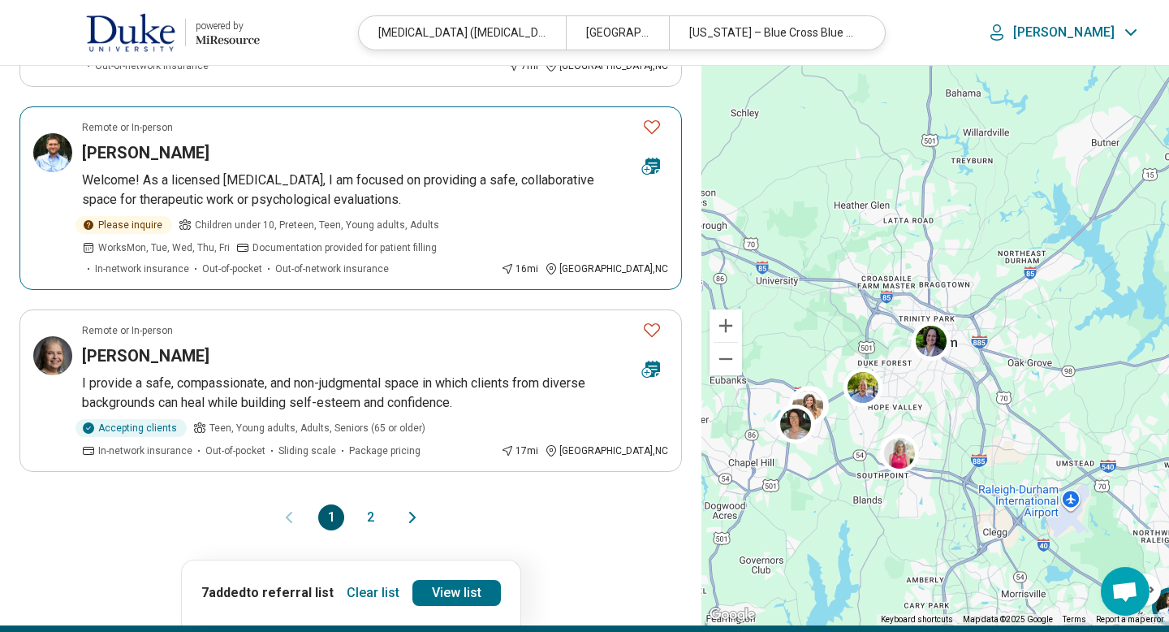
scroll to position [1592, 0]
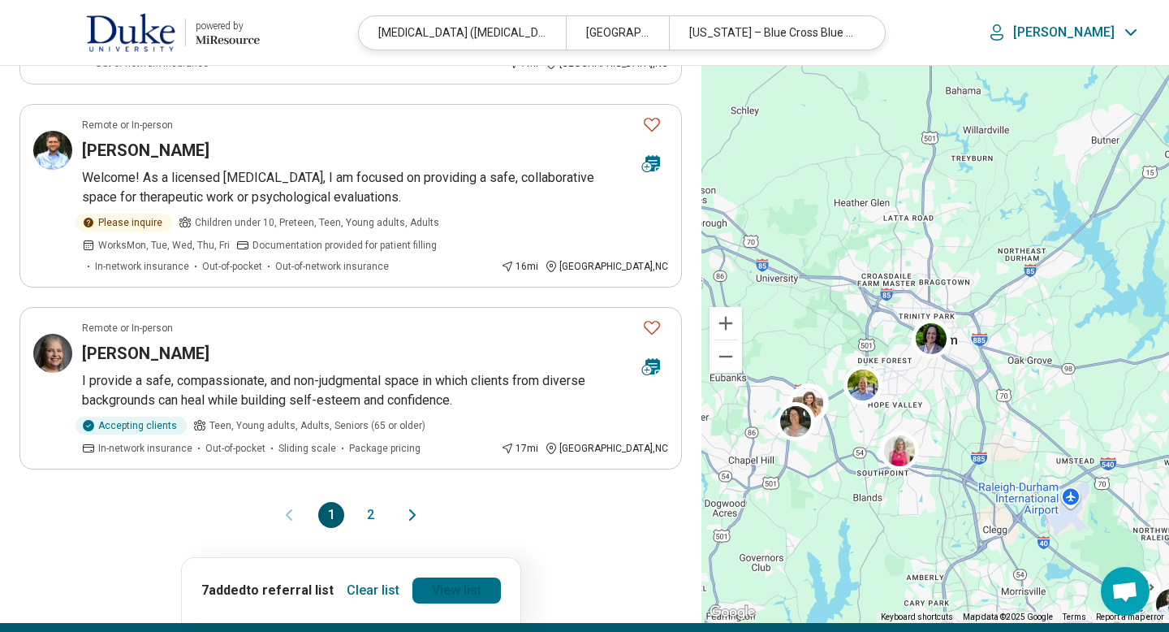
click at [461, 577] on link "View list" at bounding box center [457, 590] width 89 height 26
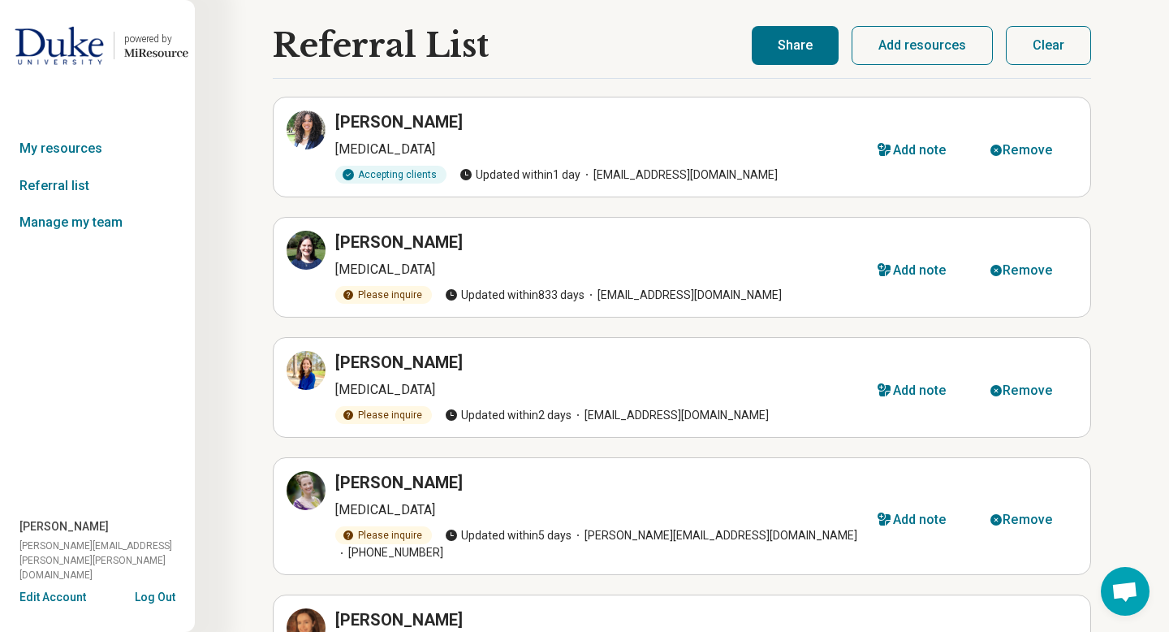
click at [822, 56] on button "Share" at bounding box center [795, 45] width 87 height 39
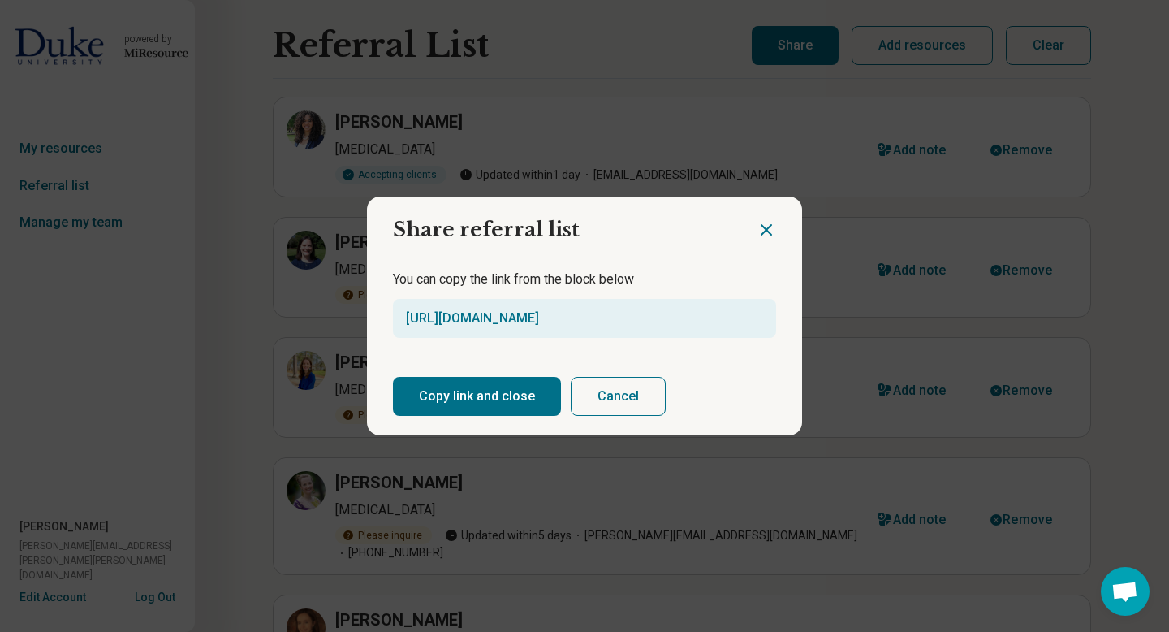
click at [439, 398] on button "Copy link and close" at bounding box center [477, 396] width 168 height 39
